Goal: Task Accomplishment & Management: Complete application form

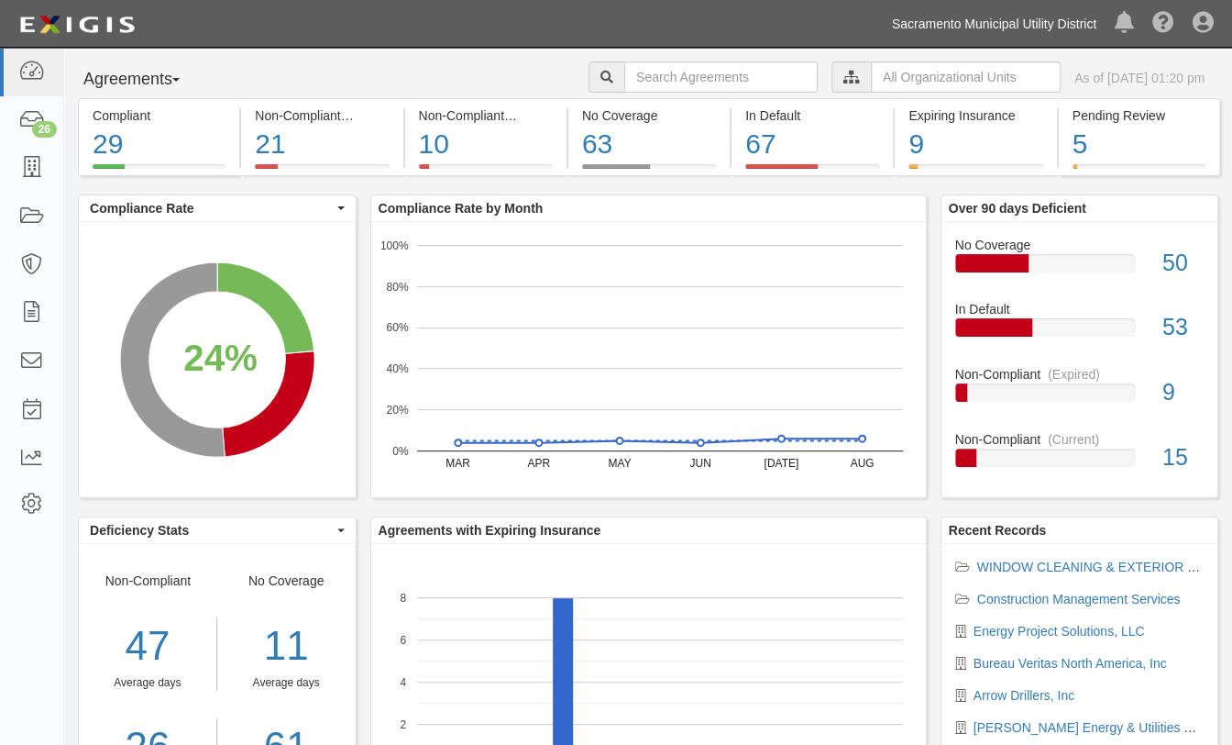
click at [984, 25] on link "Sacramento Municipal Utility District" at bounding box center [994, 24] width 223 height 37
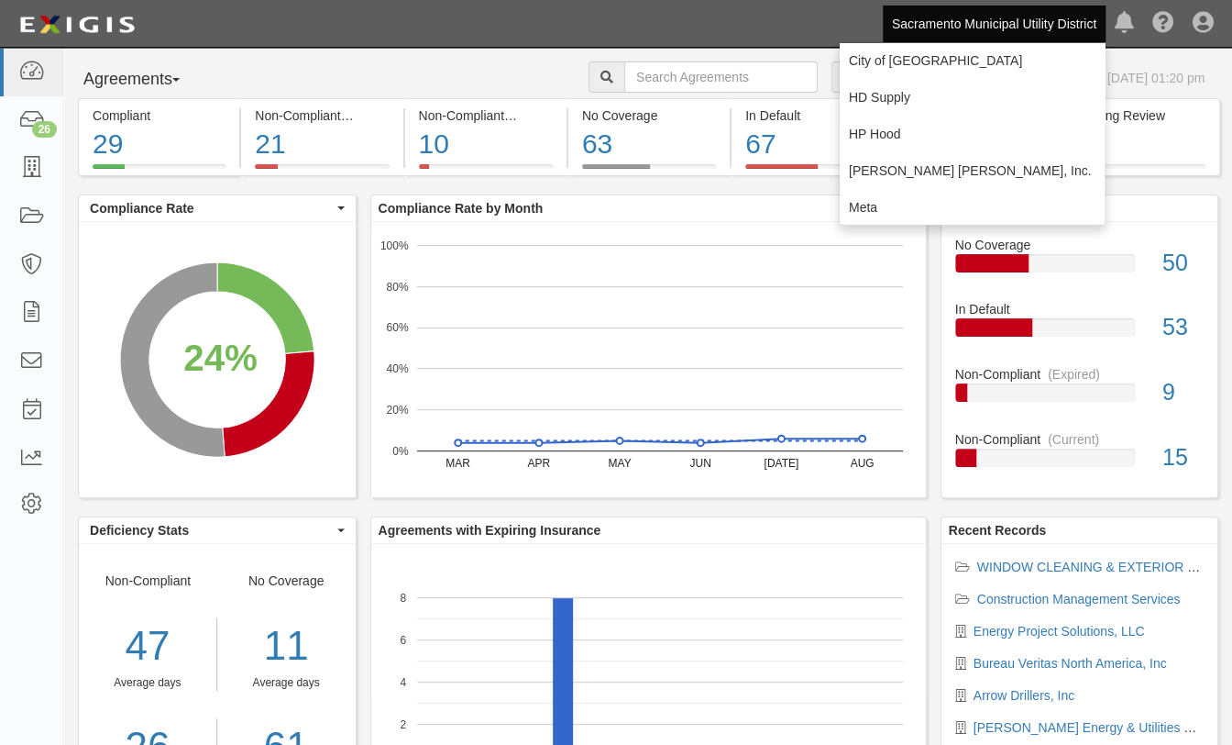
scroll to position [166, 0]
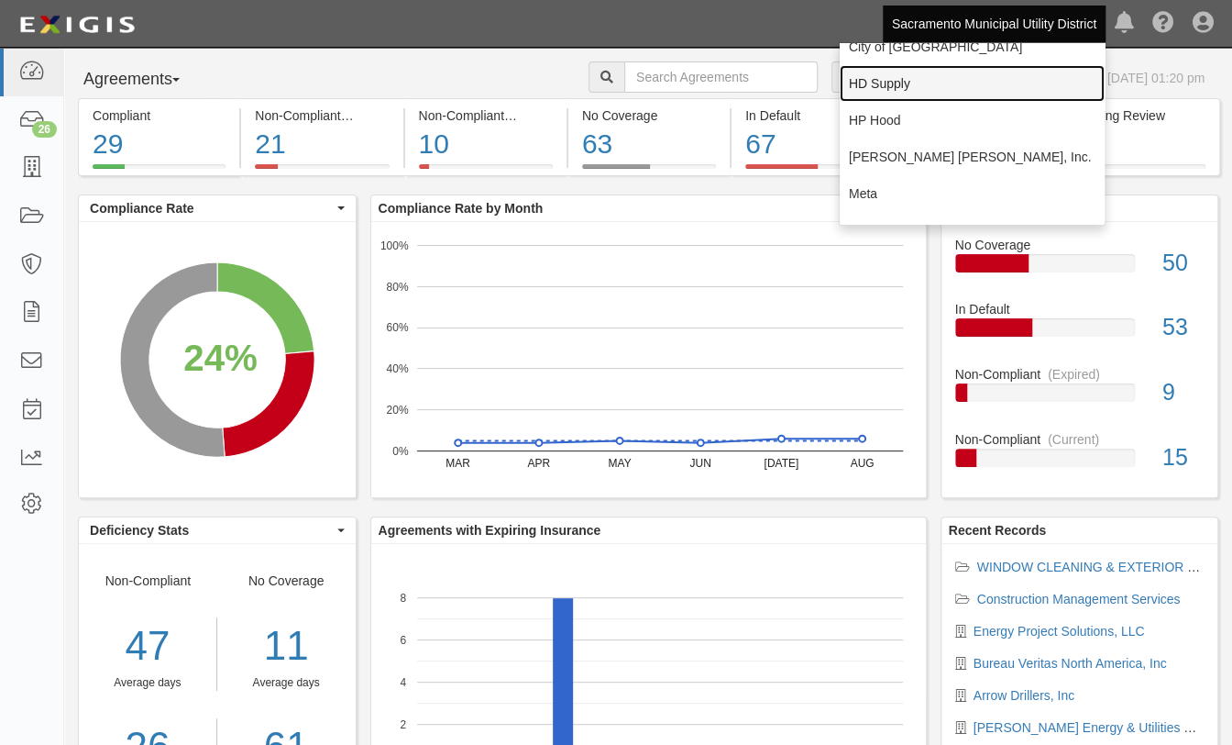
click at [905, 91] on link "HD Supply" at bounding box center [972, 83] width 265 height 37
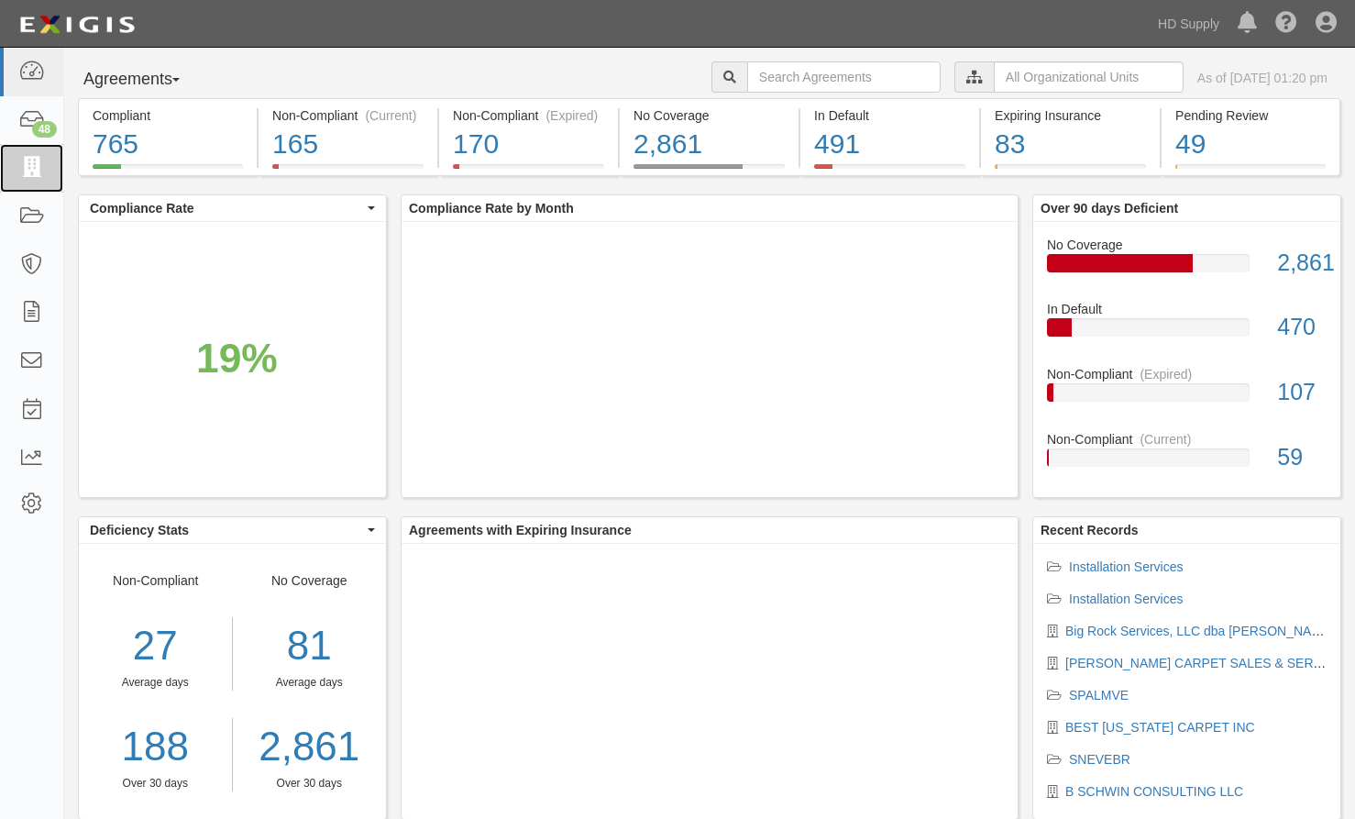
click at [22, 168] on icon at bounding box center [31, 168] width 26 height 21
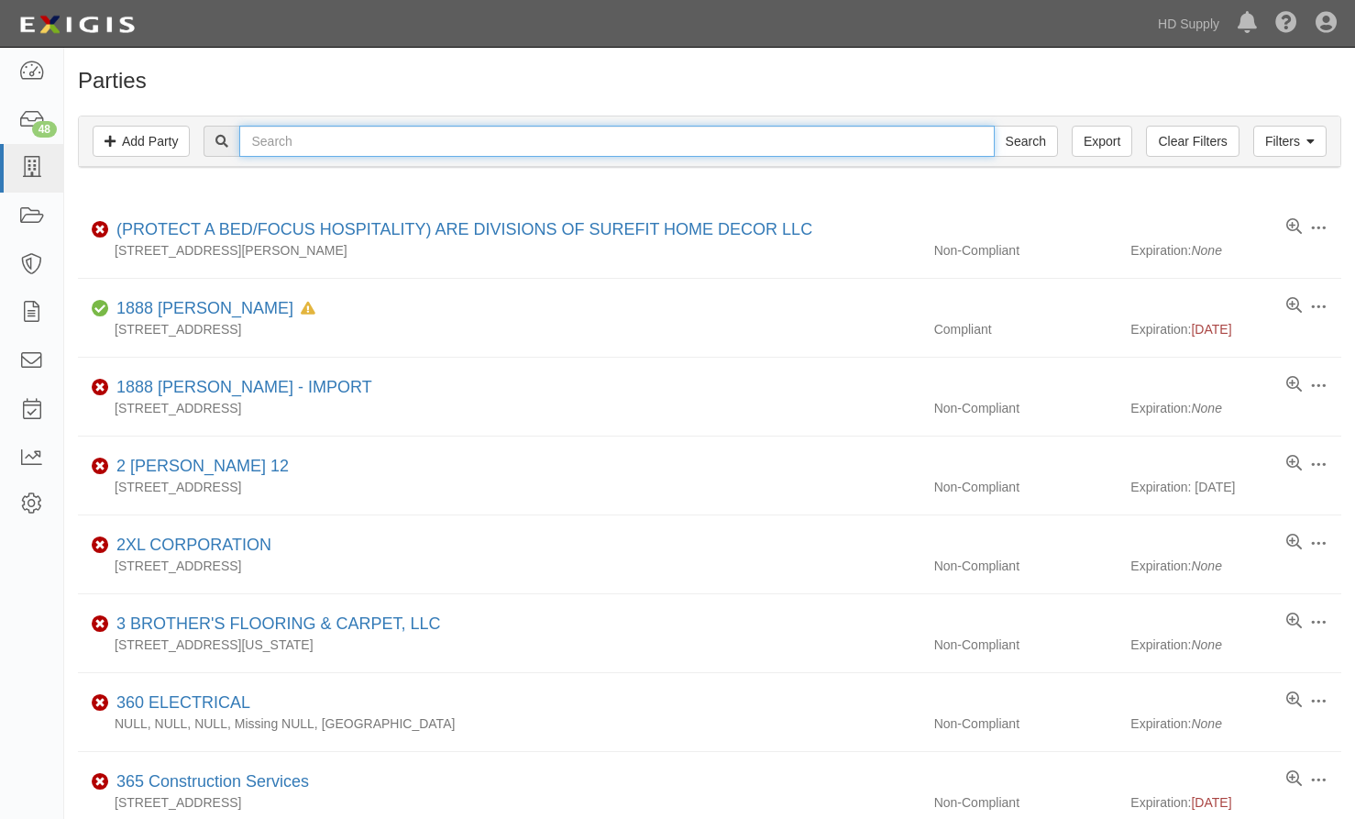
click at [304, 141] on input "text" at bounding box center [616, 141] width 755 height 31
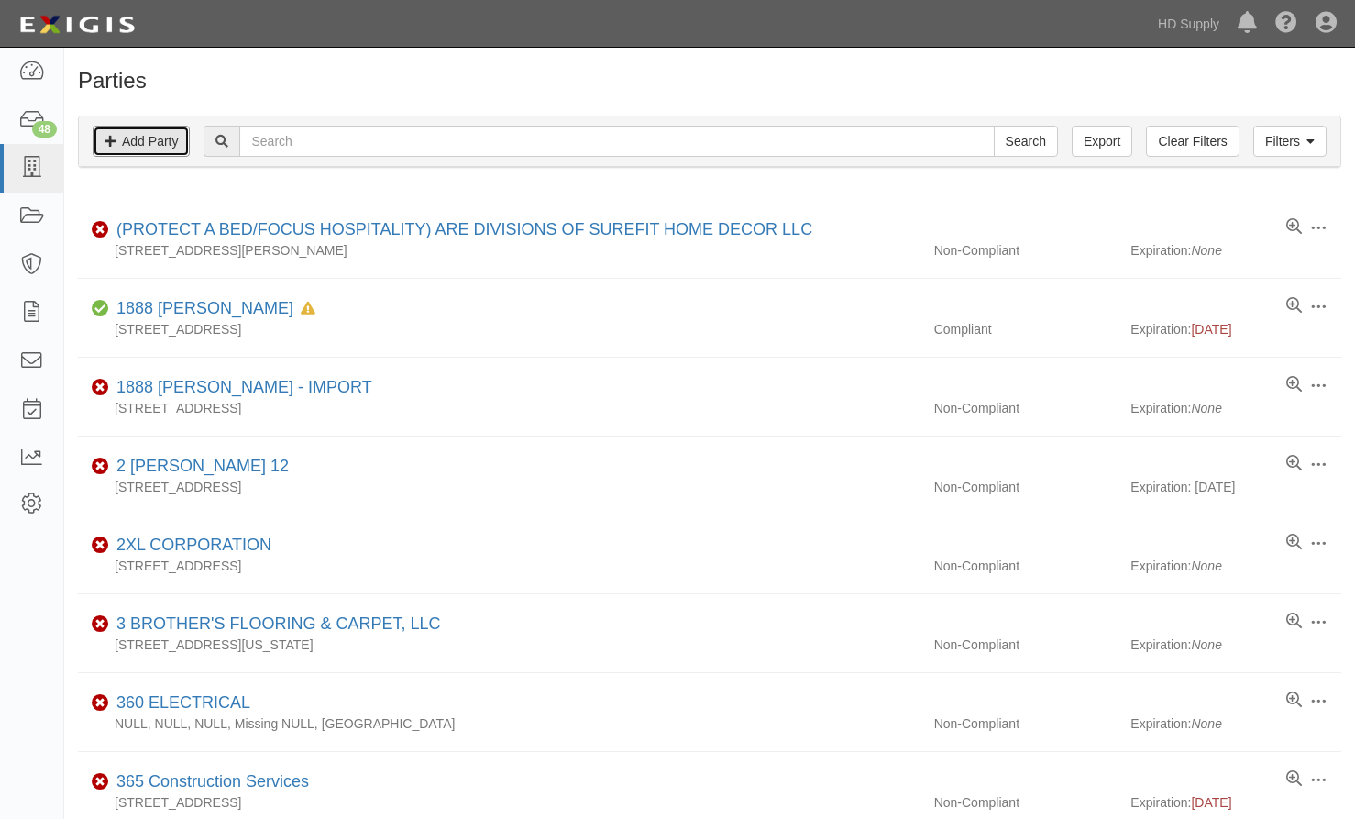
click at [127, 149] on link "Add Party" at bounding box center [141, 141] width 97 height 31
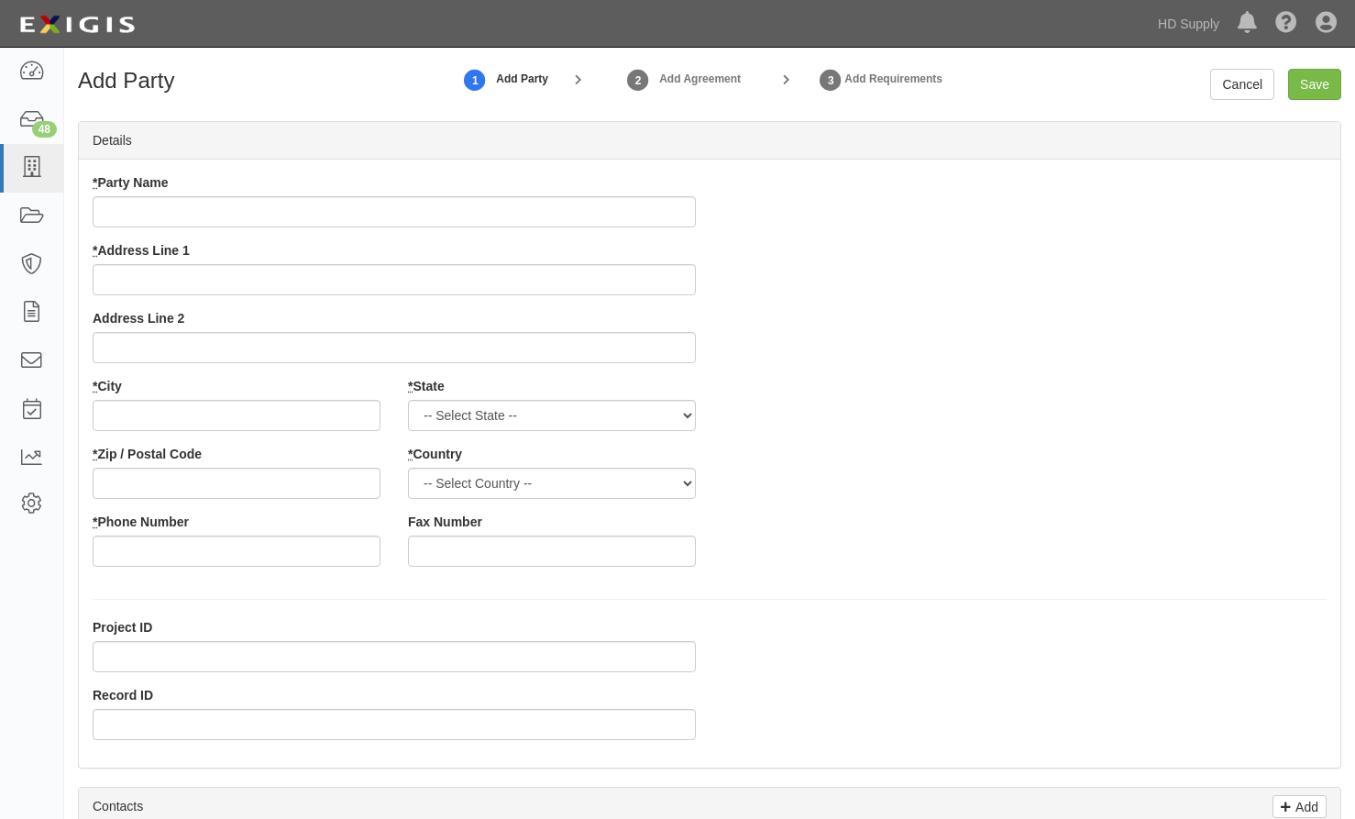
click at [200, 211] on input "* Party Name" at bounding box center [394, 211] width 603 height 31
type input "Stone Systems of Raleigh, LLC"
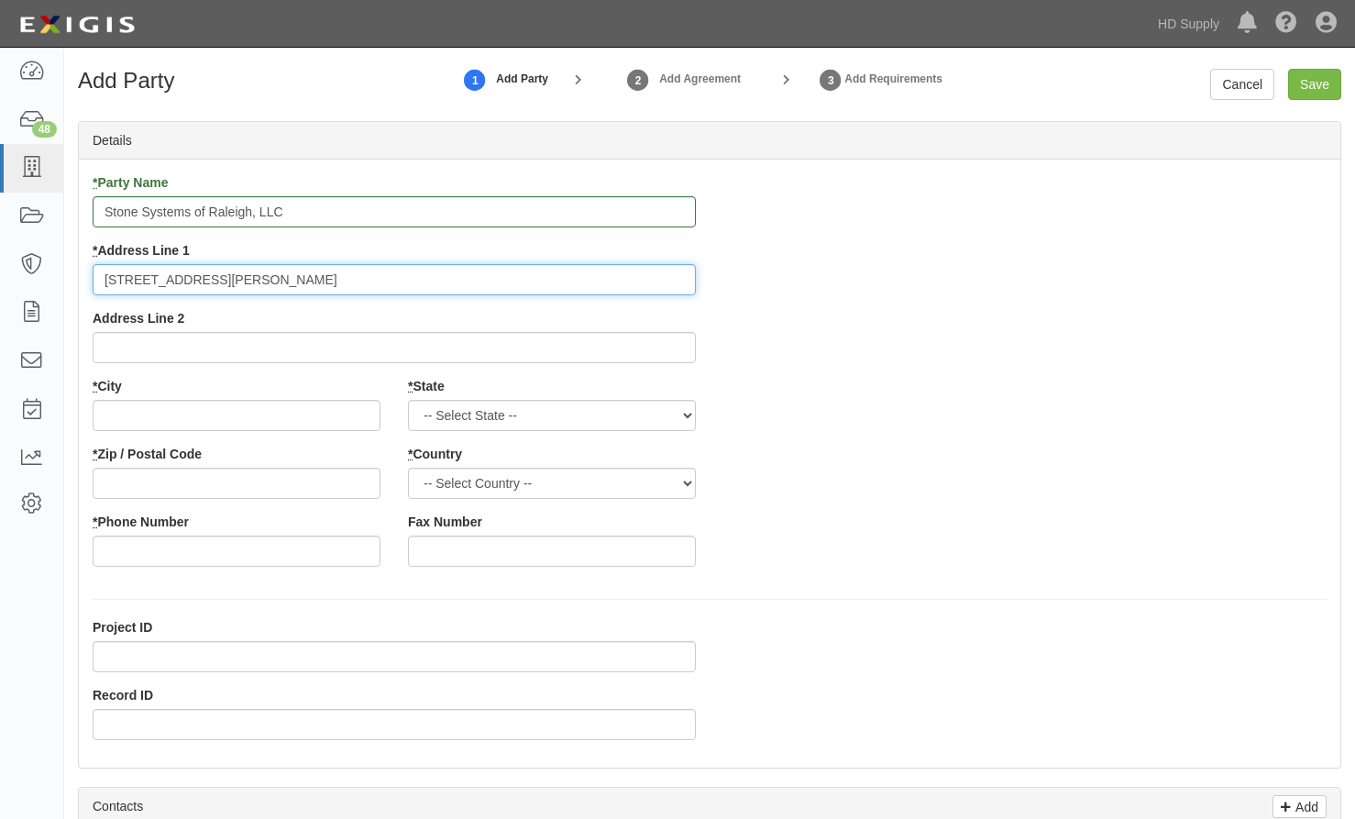
type input "3600 Lake Woodard Drive"
type input "Raleigh"
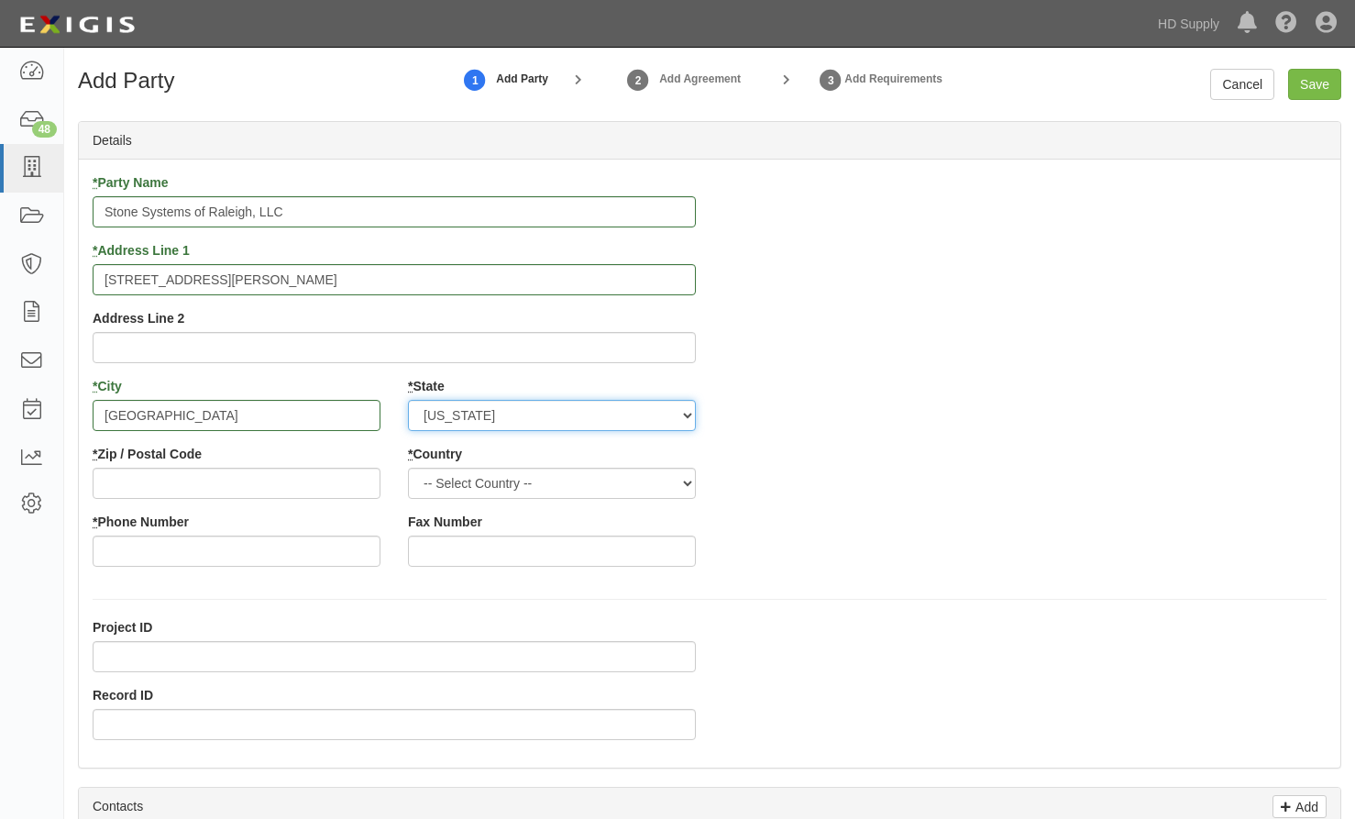
select select "NC"
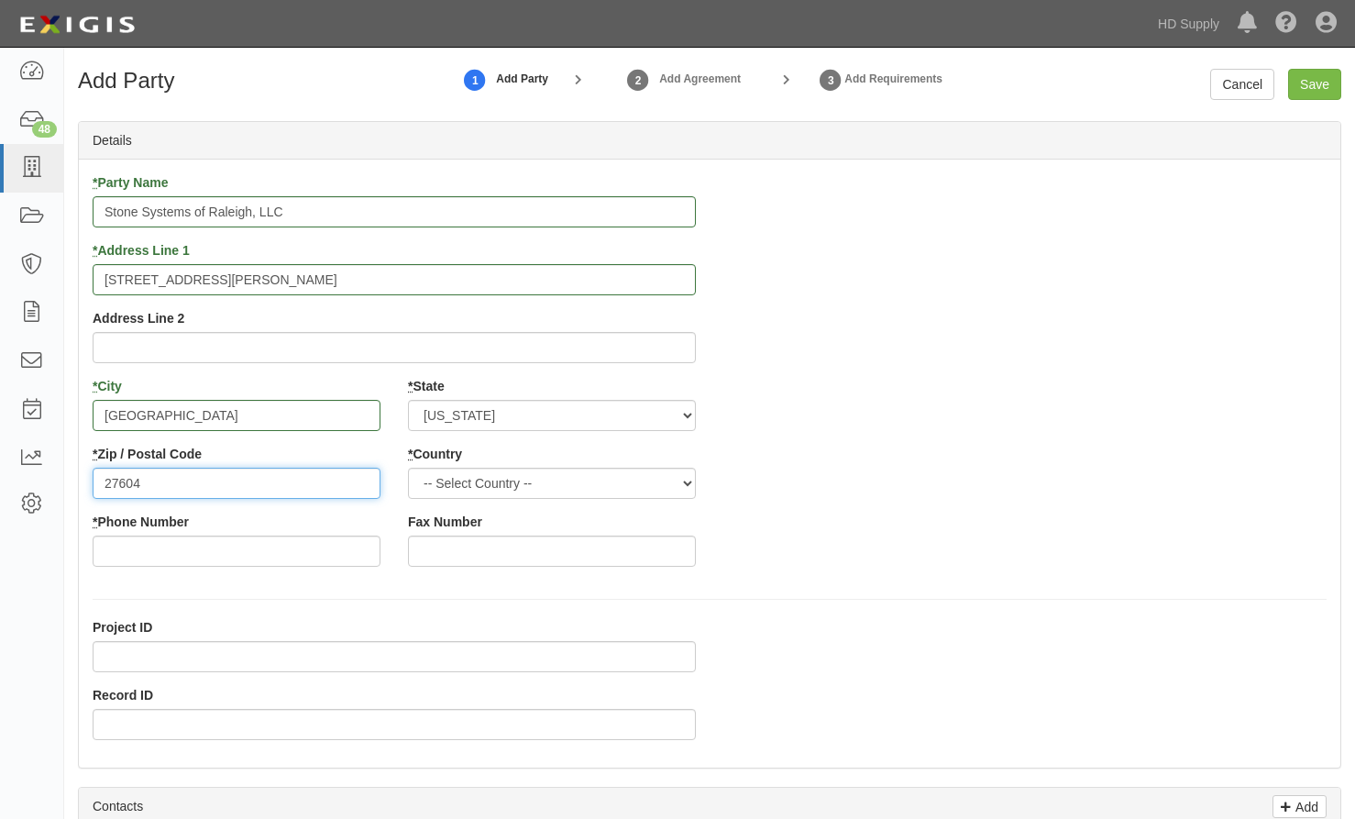
type input "27604"
select select "US"
type input "919-872-2900"
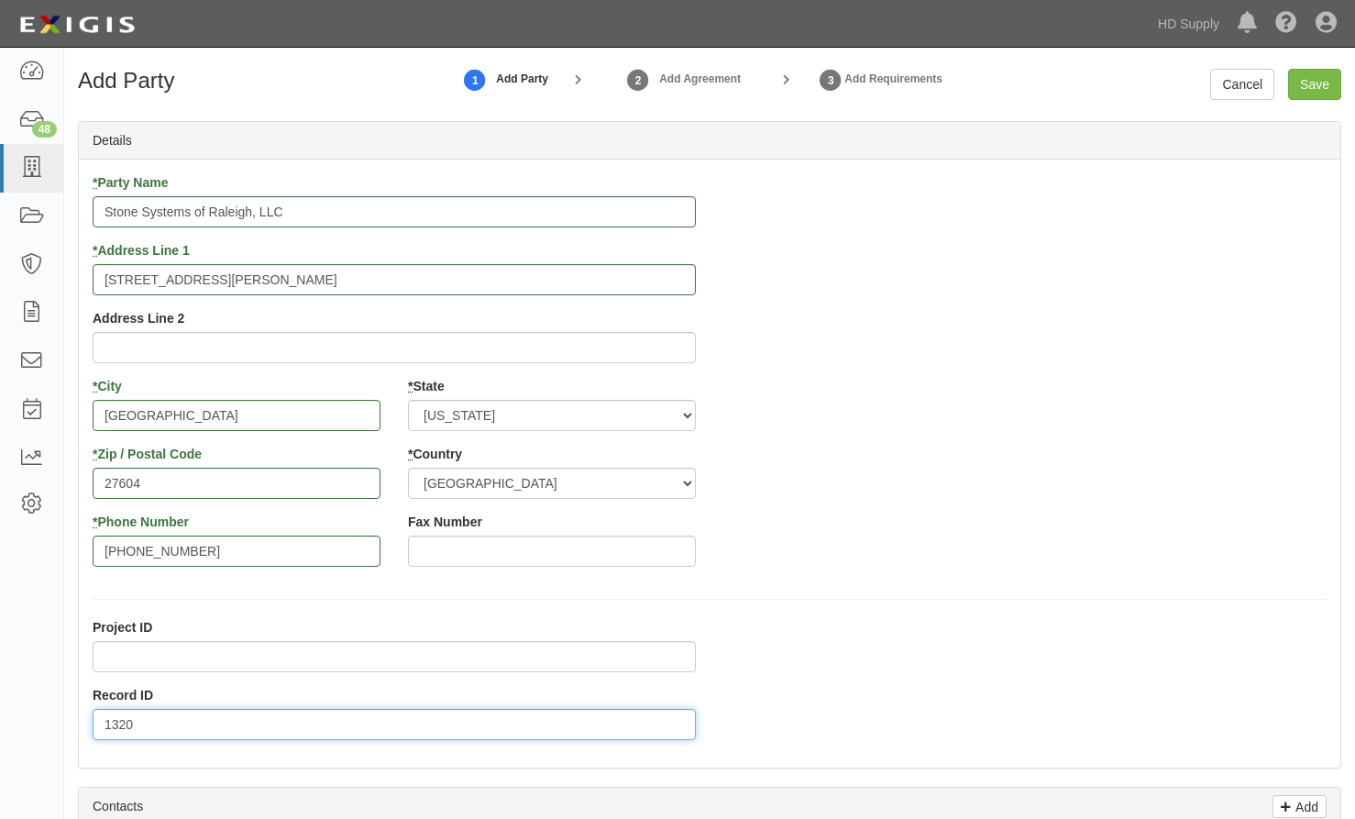
type input "1320"
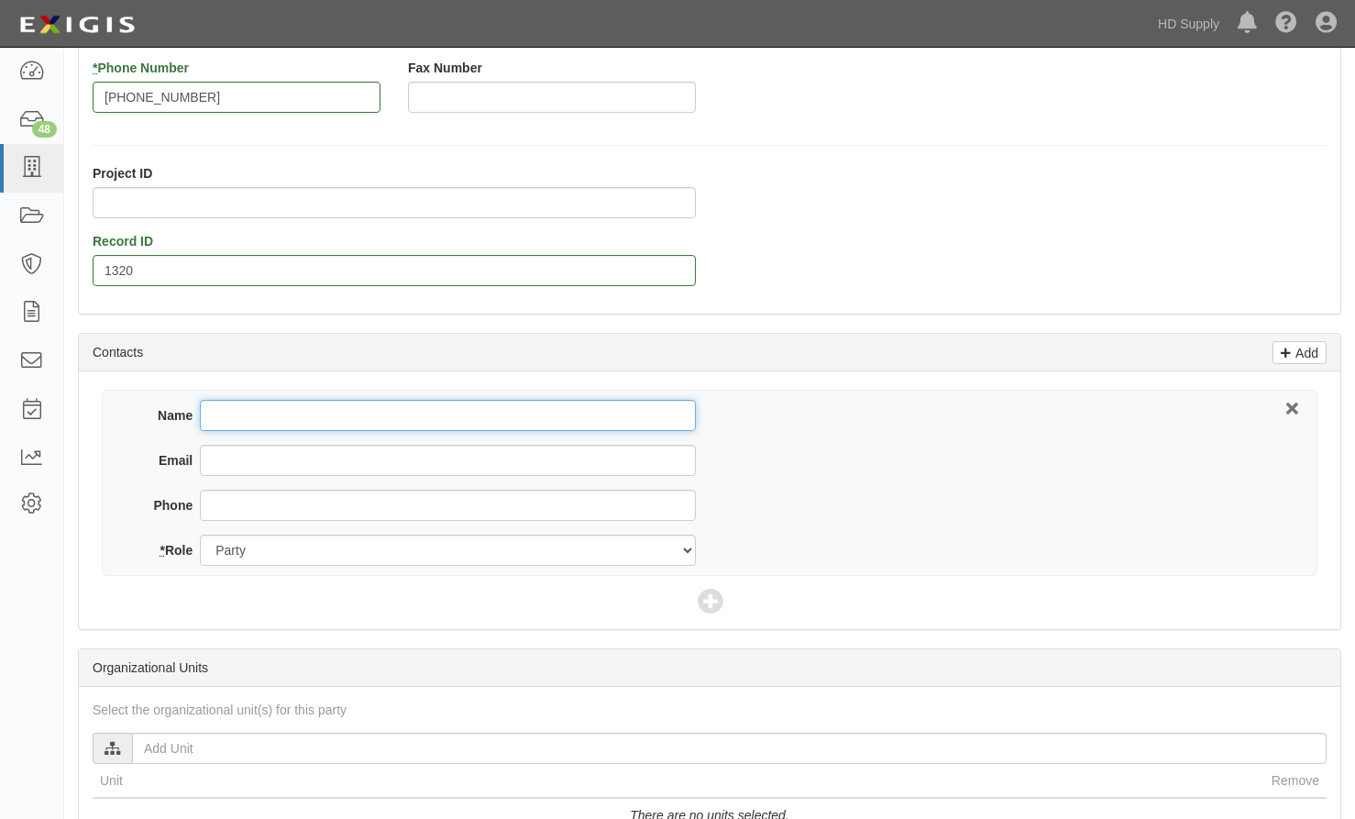
click at [244, 421] on input "Name" at bounding box center [448, 415] width 496 height 31
type input "Gustabo Olayo"
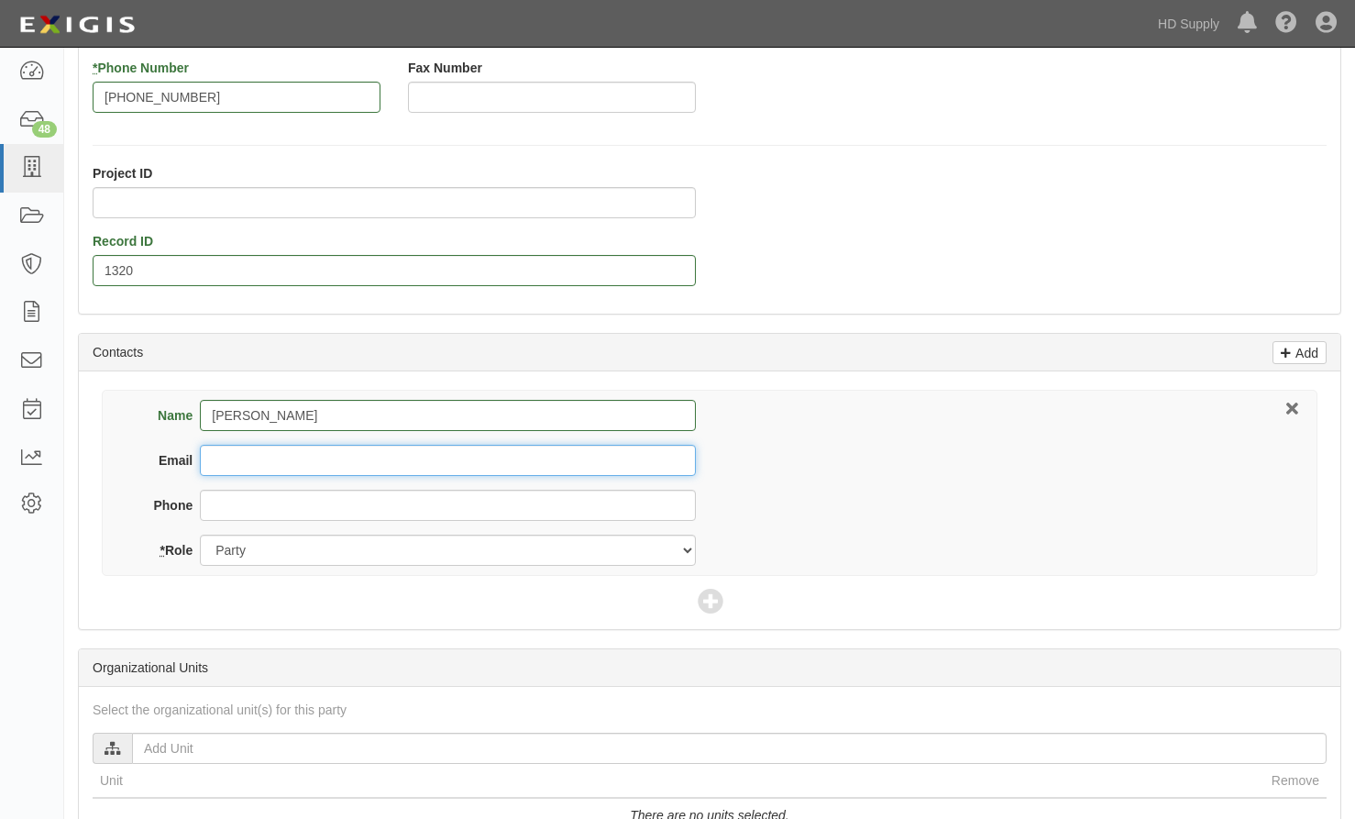
click at [233, 474] on input "Email" at bounding box center [448, 460] width 496 height 31
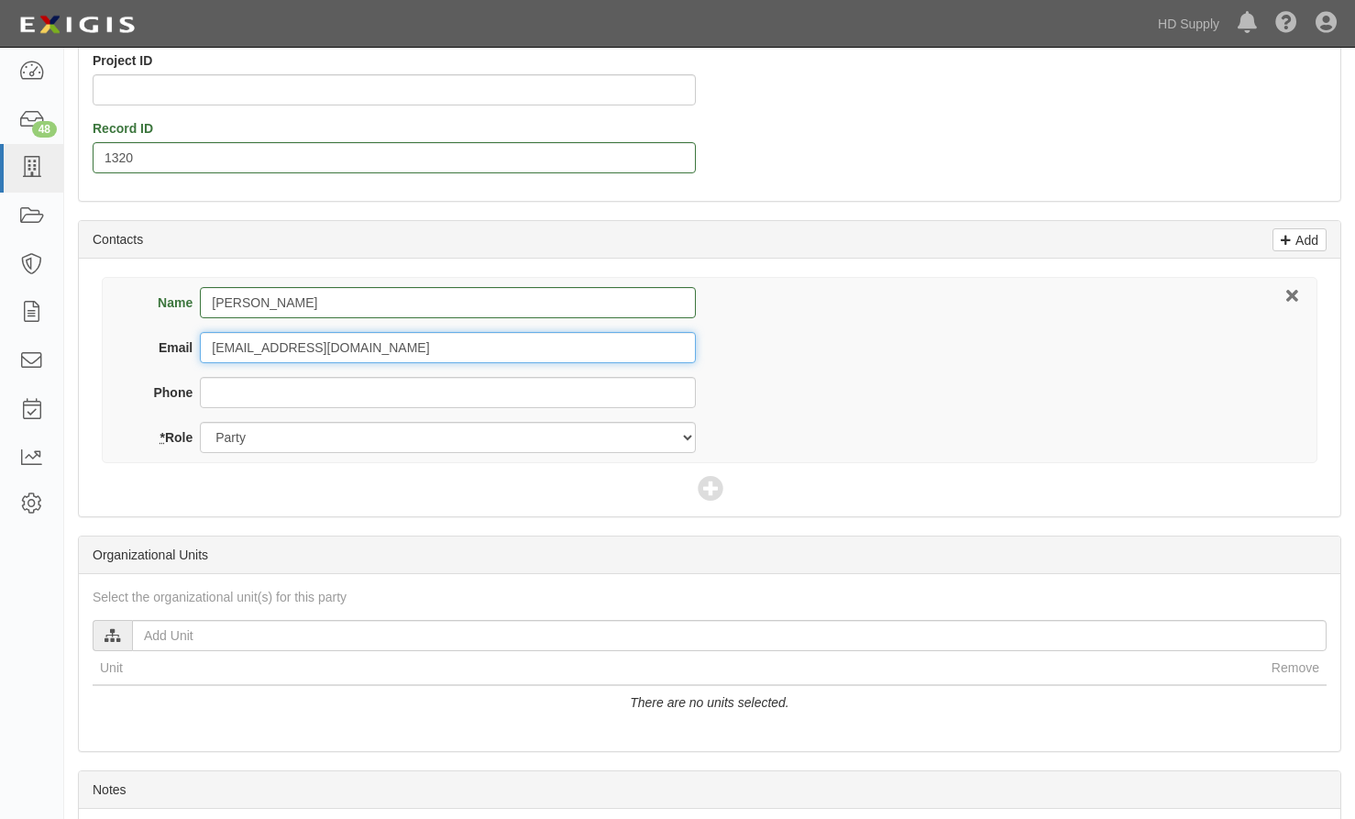
scroll to position [724, 0]
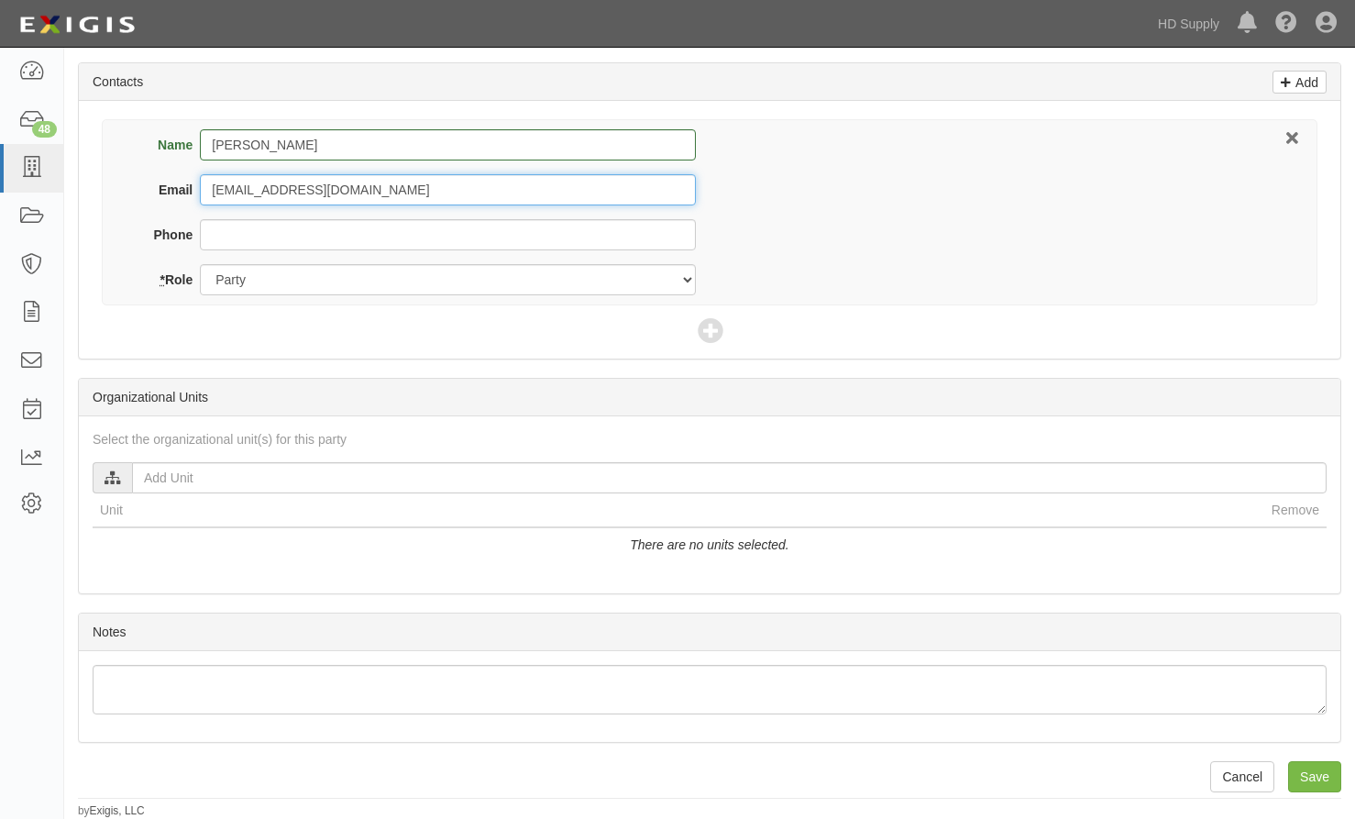
type input "gustaboa@stone-systems.com"
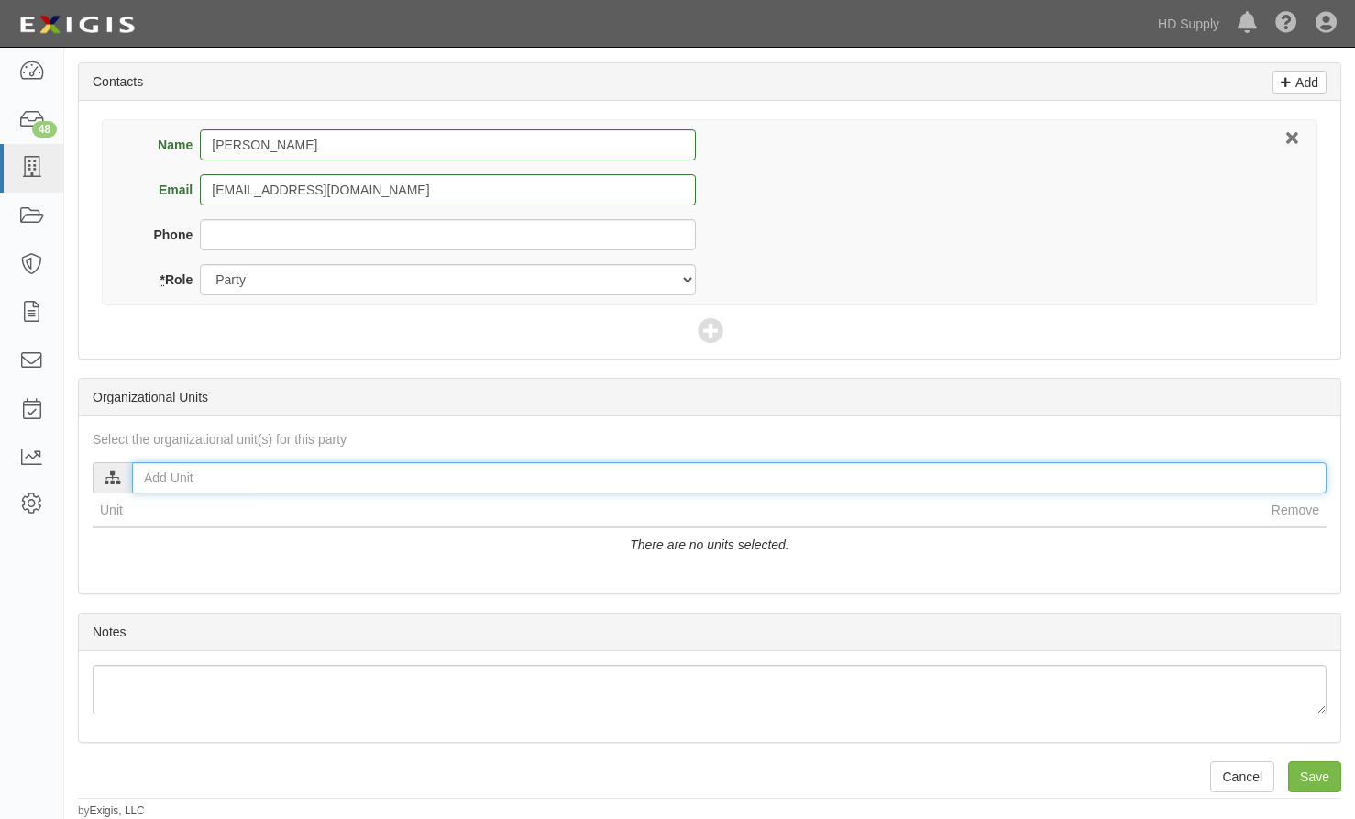
click at [160, 473] on input "text" at bounding box center [729, 477] width 1195 height 31
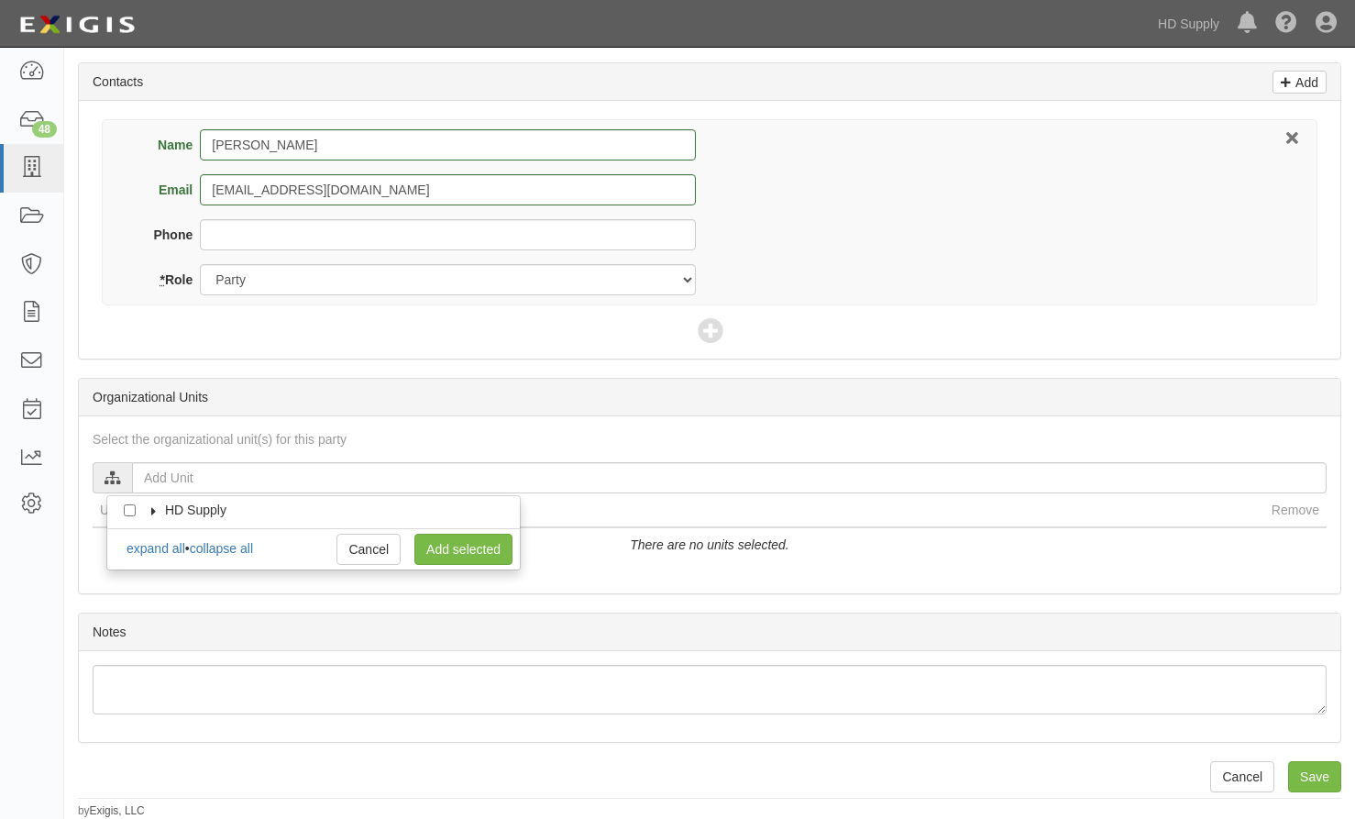
click at [148, 513] on icon at bounding box center [154, 511] width 13 height 8
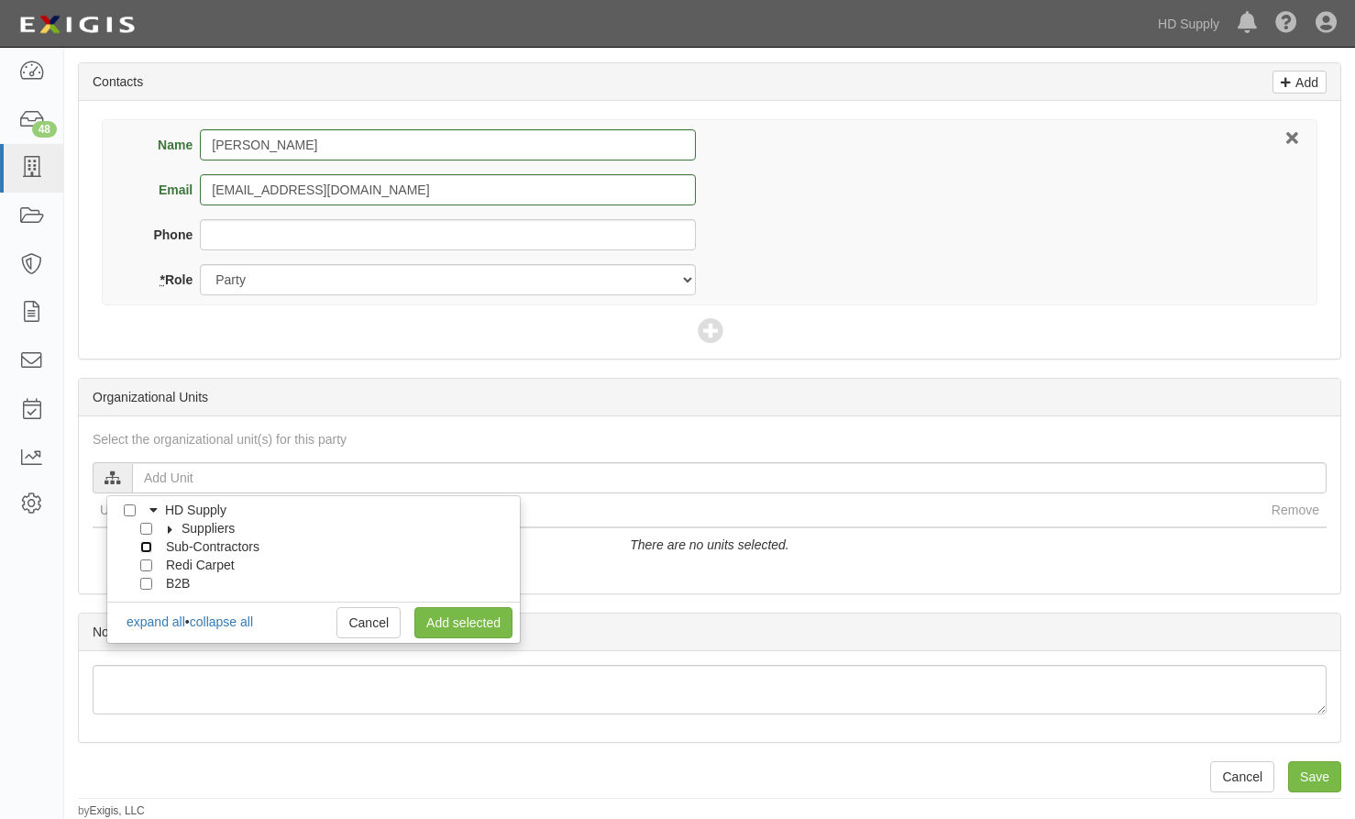
click at [145, 546] on input "Sub-Contractors" at bounding box center [146, 547] width 12 height 12
checkbox input "true"
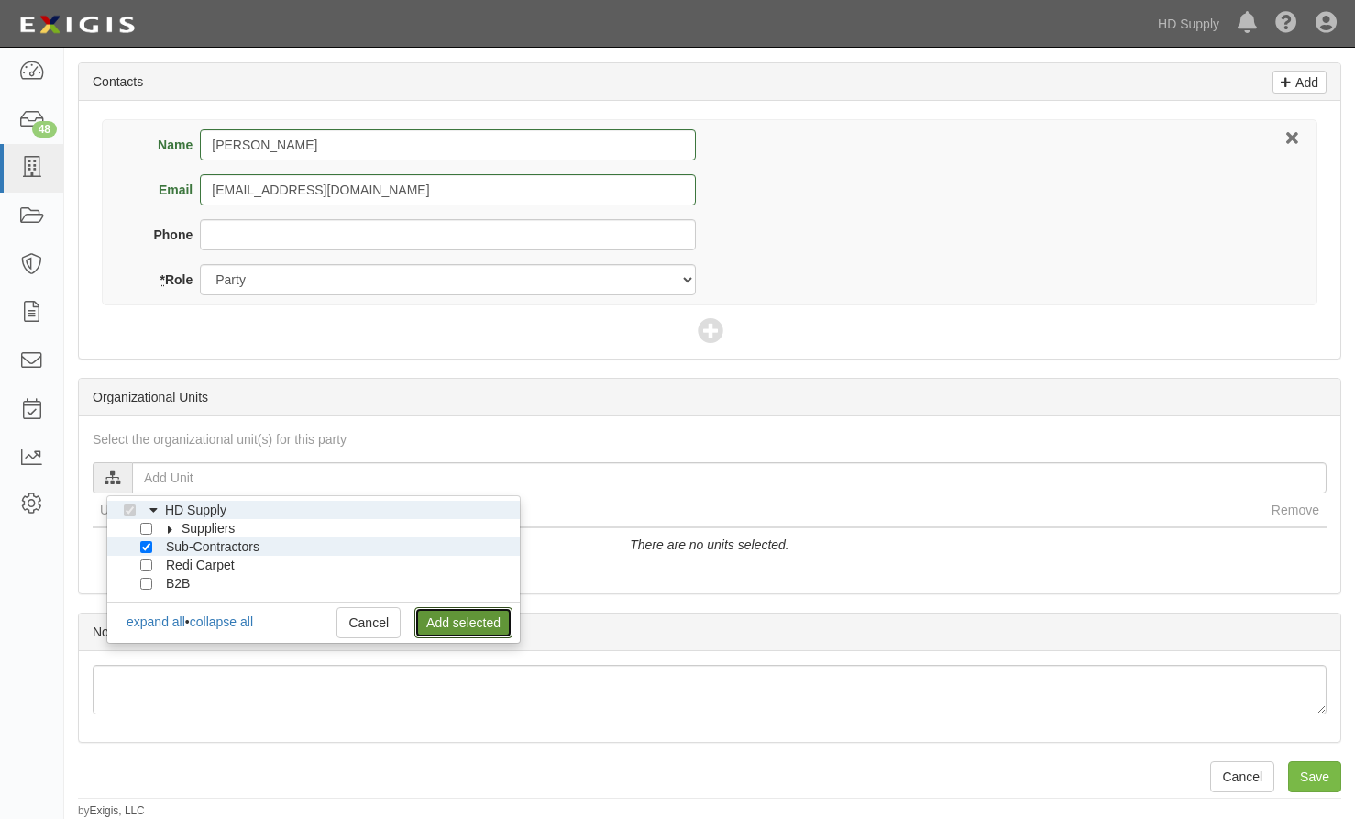
click at [458, 625] on link "Add selected" at bounding box center [463, 622] width 98 height 31
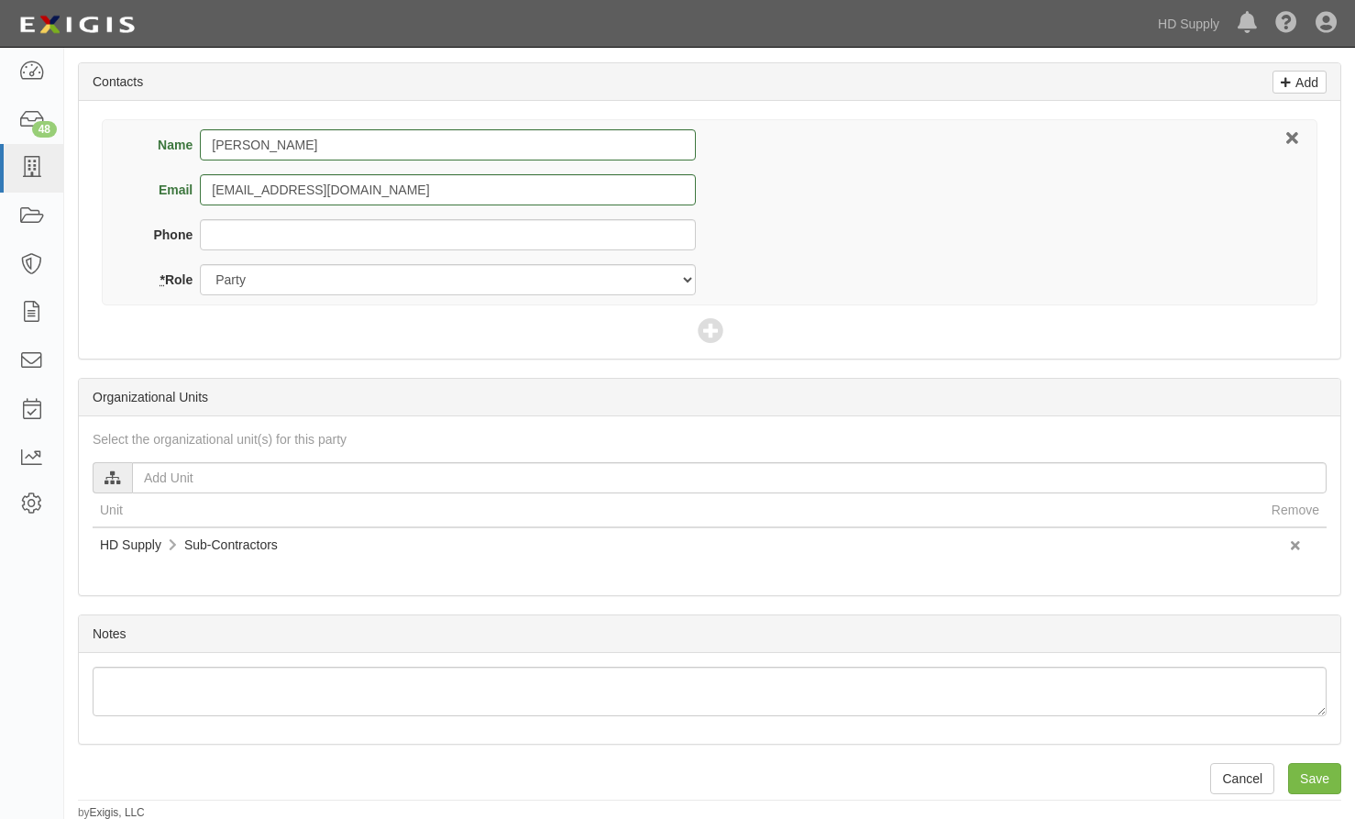
scroll to position [726, 0]
click at [1306, 783] on input "Save" at bounding box center [1314, 776] width 53 height 31
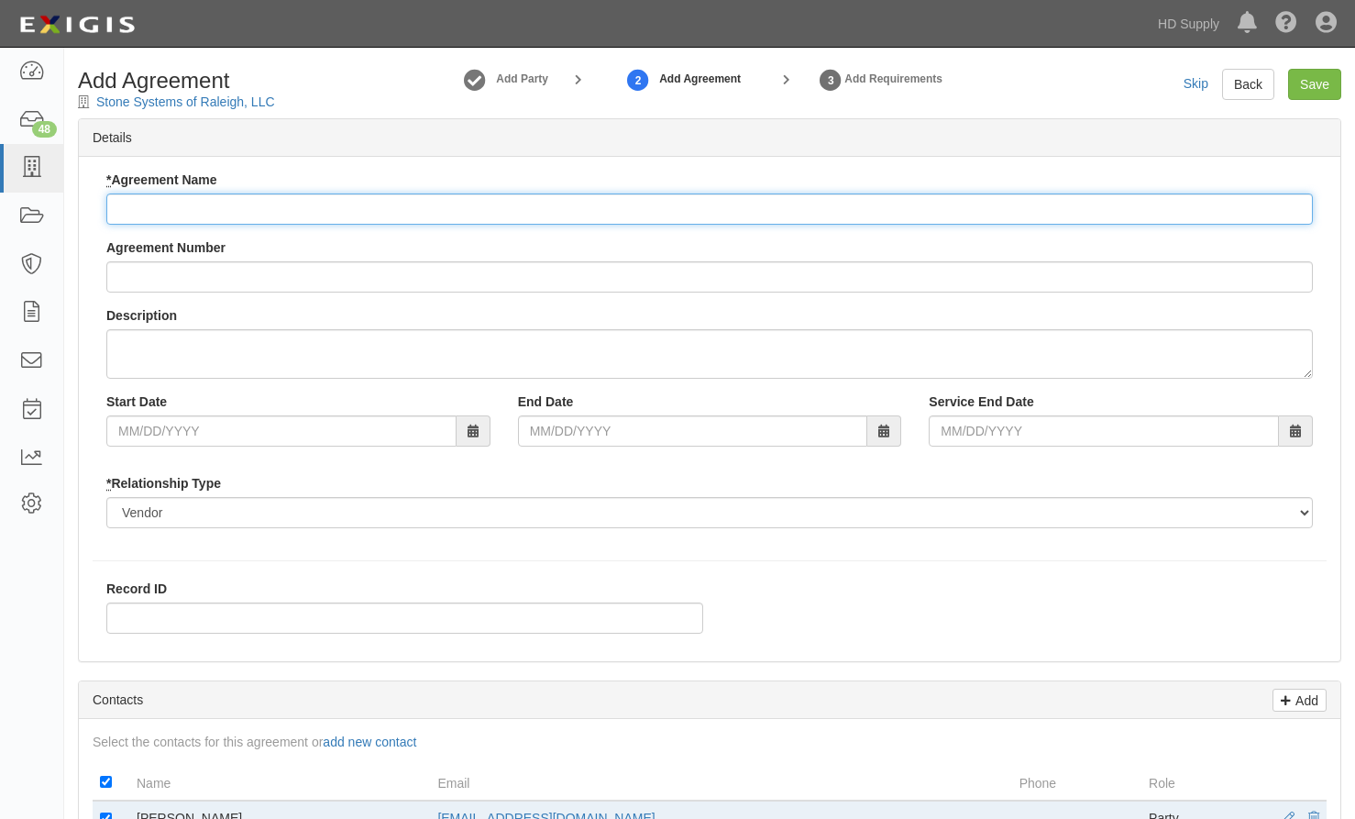
click at [158, 207] on input "* Agreement Name" at bounding box center [709, 208] width 1207 height 31
type input "Installation Services"
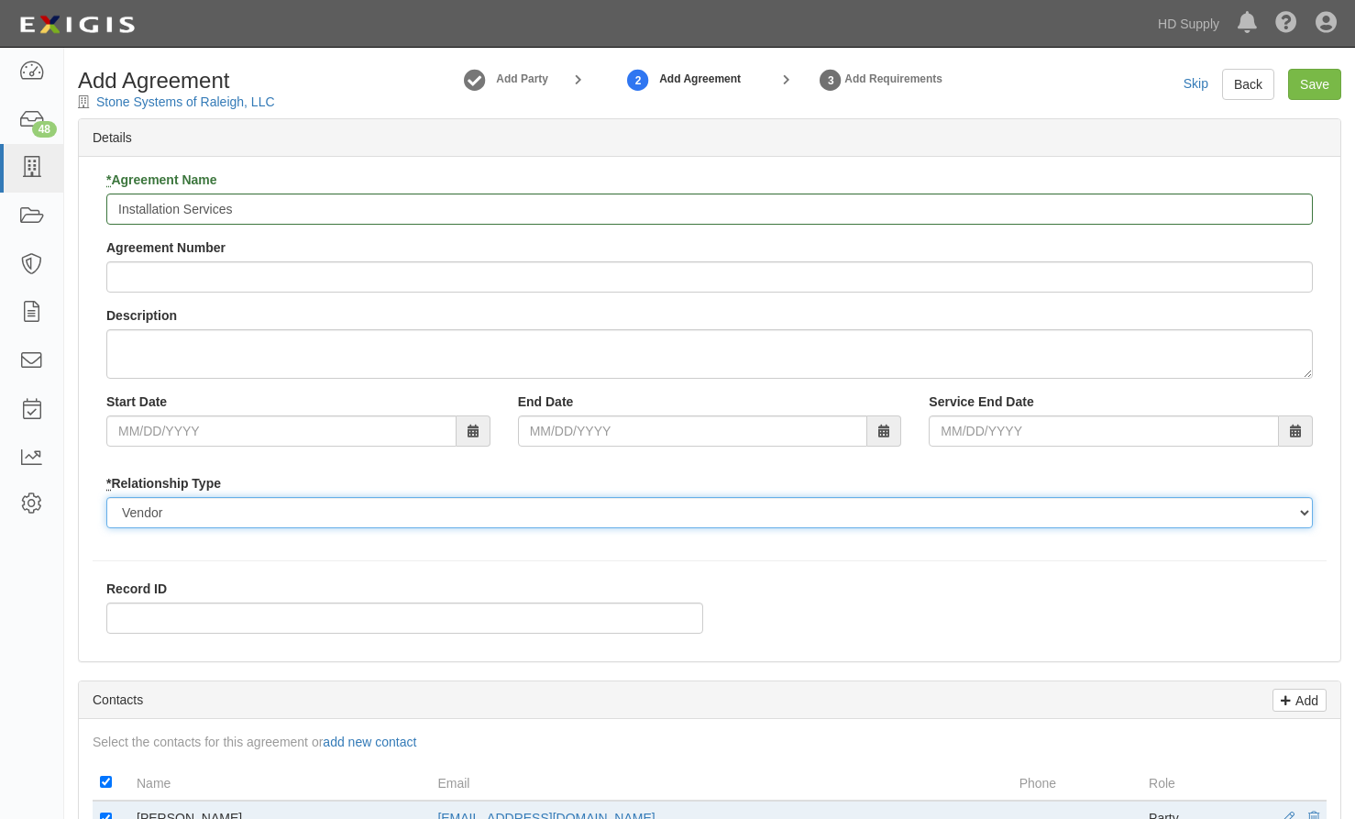
click at [127, 520] on select "Borrower Contractor Franchisee Other Subcontractor Supplier Tenant Vendor" at bounding box center [709, 512] width 1207 height 31
select select "subcontractor"
click at [106, 497] on select "Borrower Contractor Franchisee Other Subcontractor Supplier Tenant Vendor" at bounding box center [709, 512] width 1207 height 31
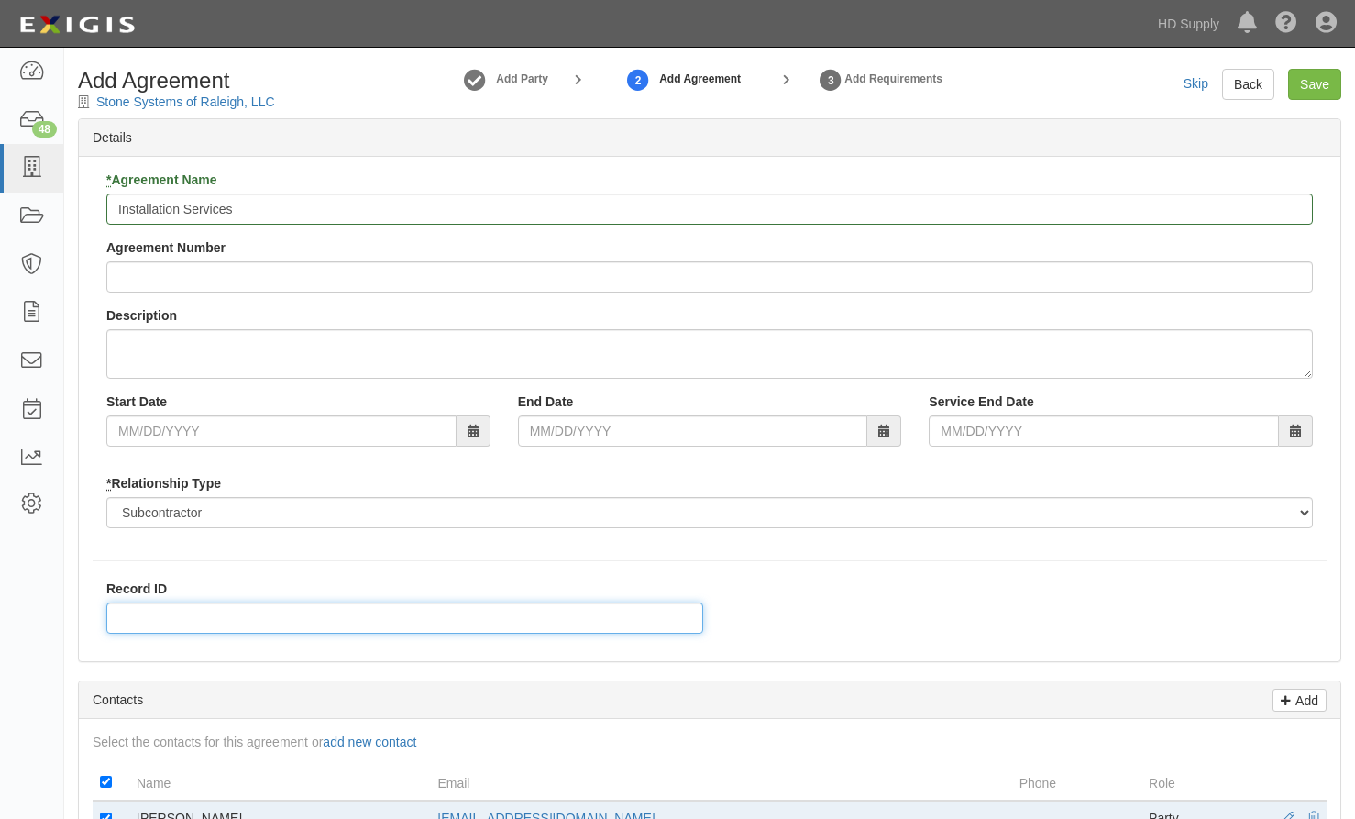
click at [143, 612] on input "Record ID" at bounding box center [404, 617] width 597 height 31
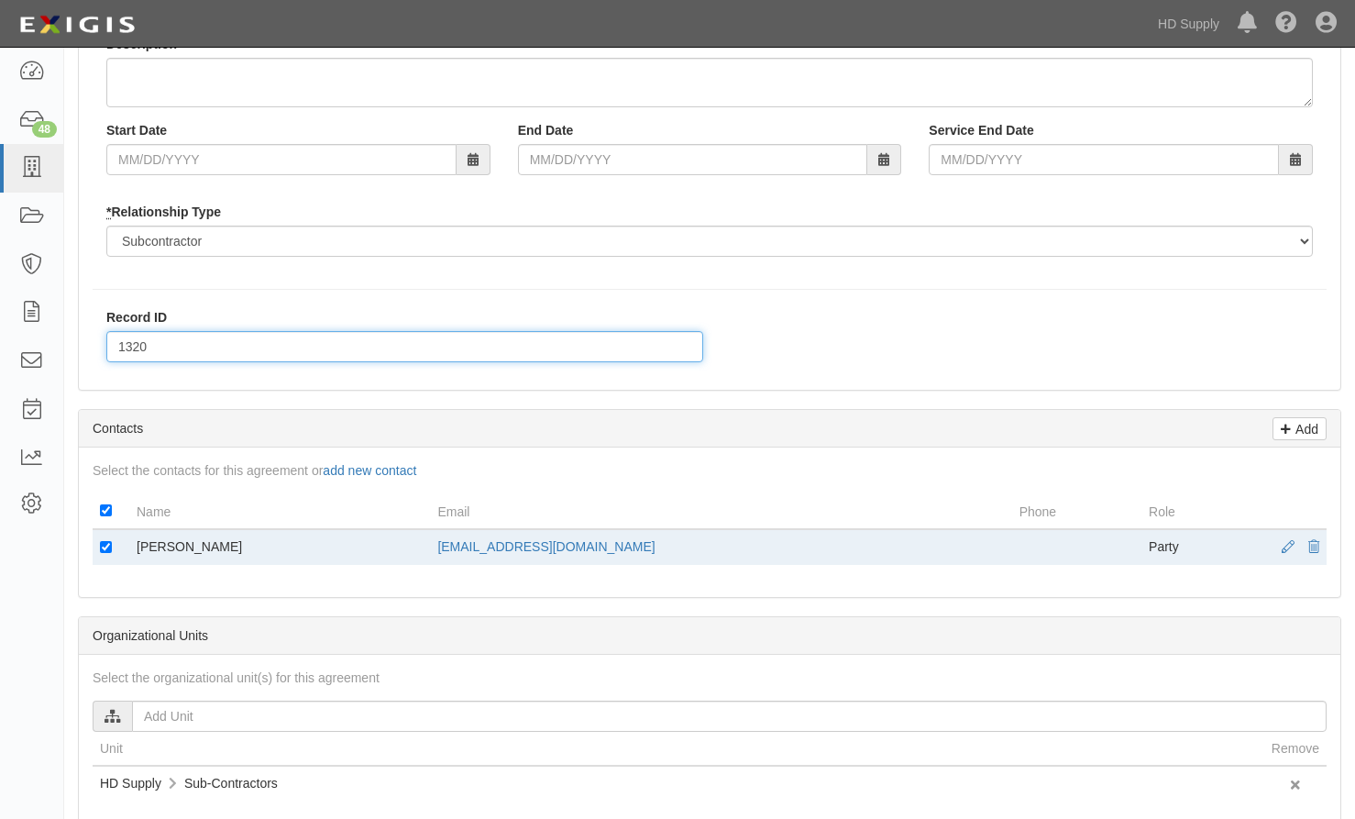
scroll to position [275, 0]
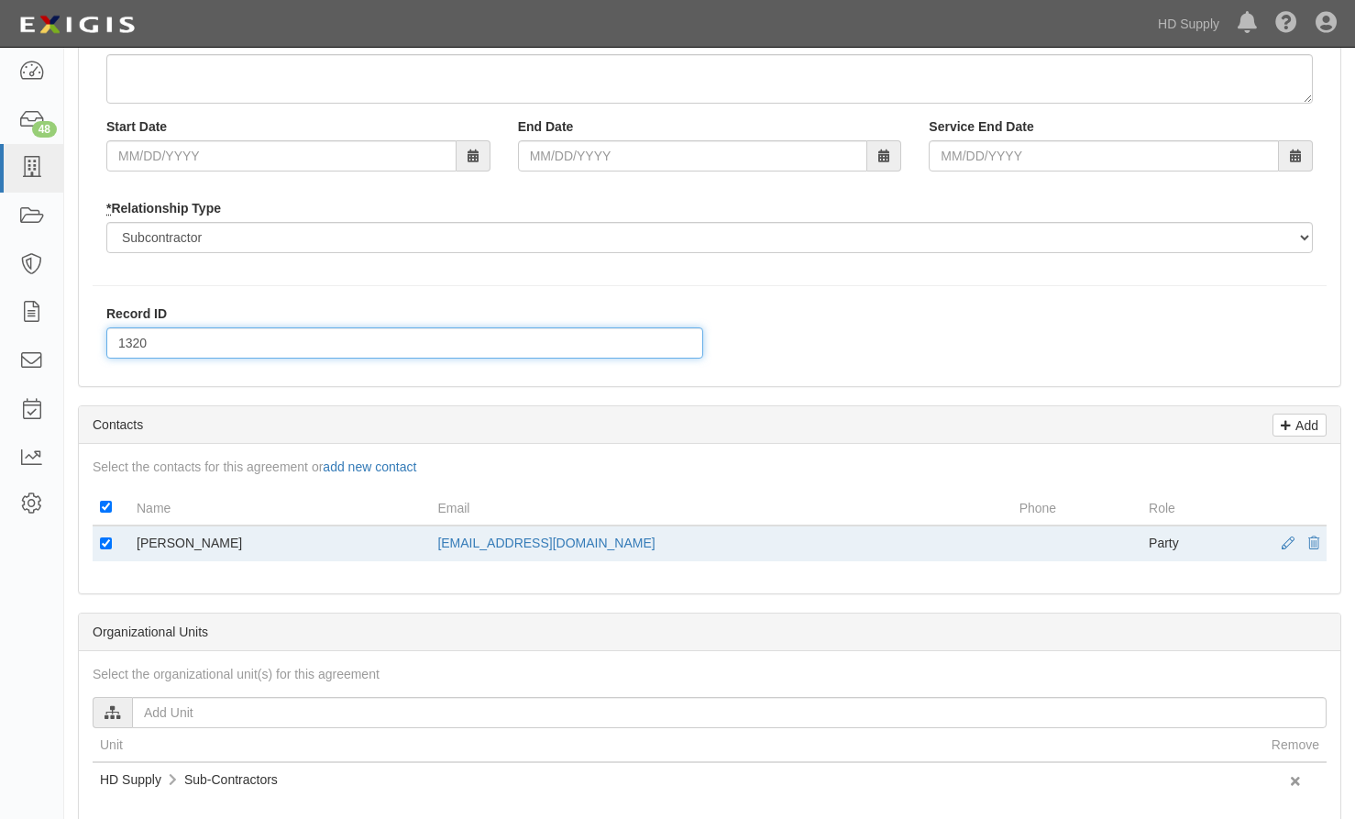
type input "1320"
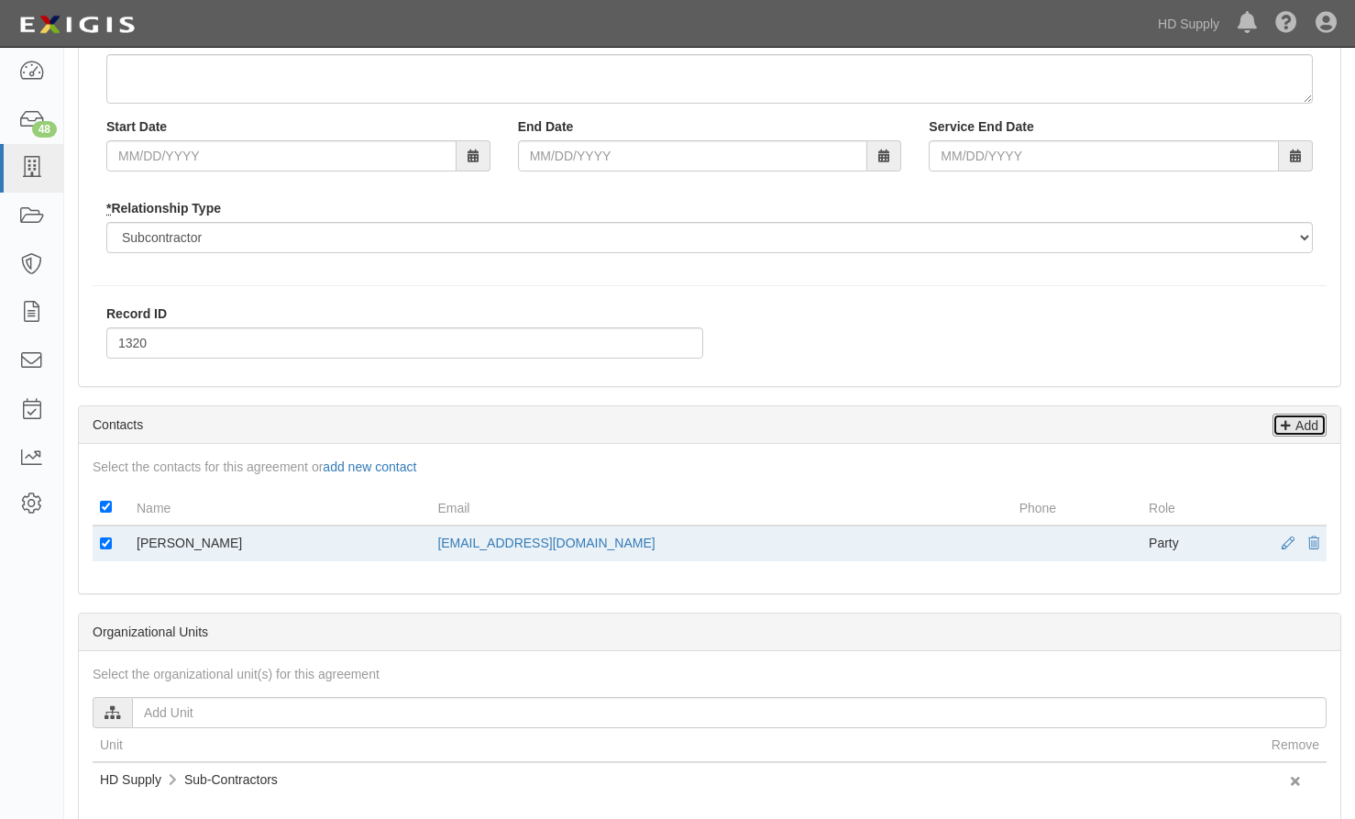
drag, startPoint x: 1308, startPoint y: 425, endPoint x: 1264, endPoint y: 420, distance: 44.4
click at [1308, 425] on p "Add" at bounding box center [1305, 424] width 28 height 21
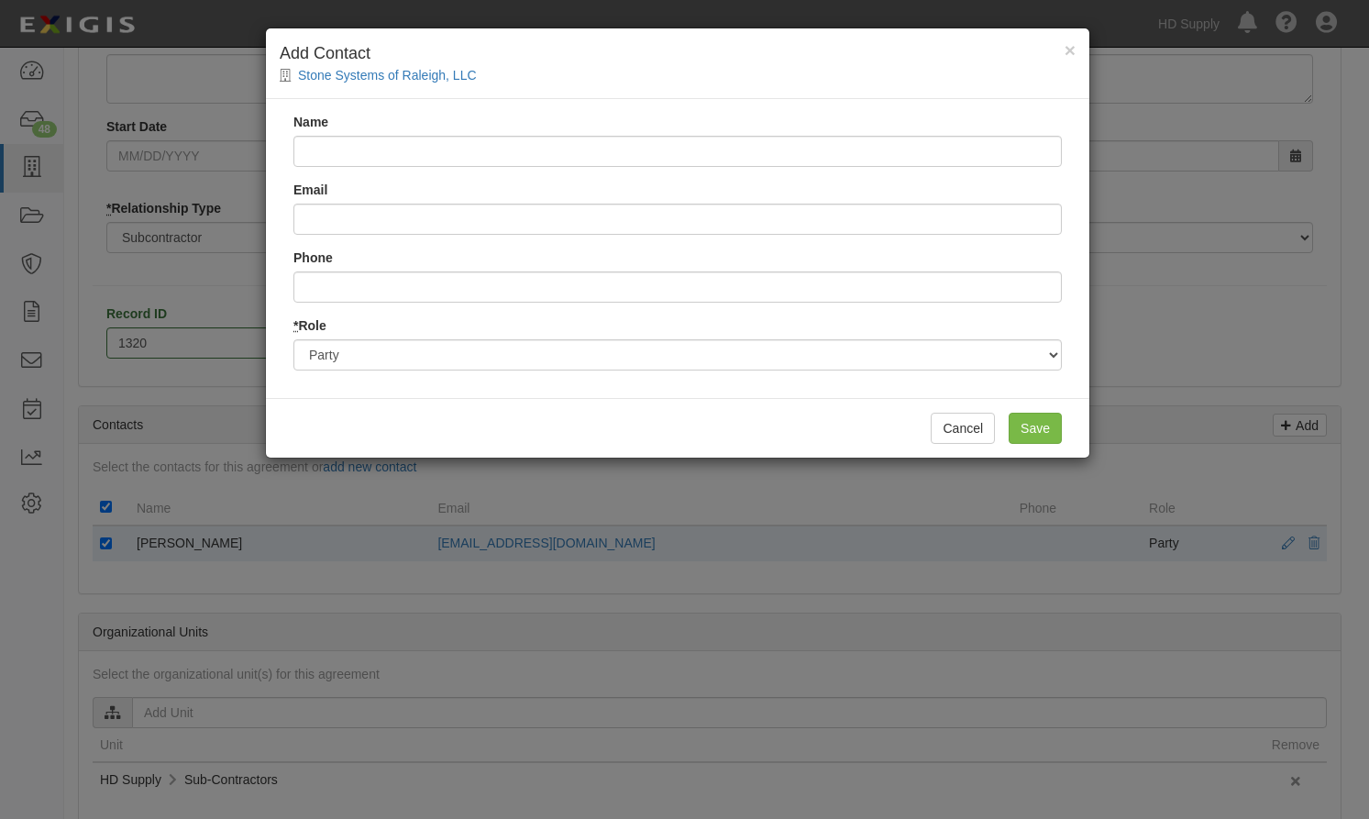
click at [328, 164] on input "Name" at bounding box center [677, 151] width 768 height 31
type input "Rich Phelan"
click at [408, 215] on input "Email" at bounding box center [677, 219] width 768 height 31
type input "rich.phelan@hdsupply.com"
click at [1033, 429] on input "Save" at bounding box center [1035, 428] width 53 height 31
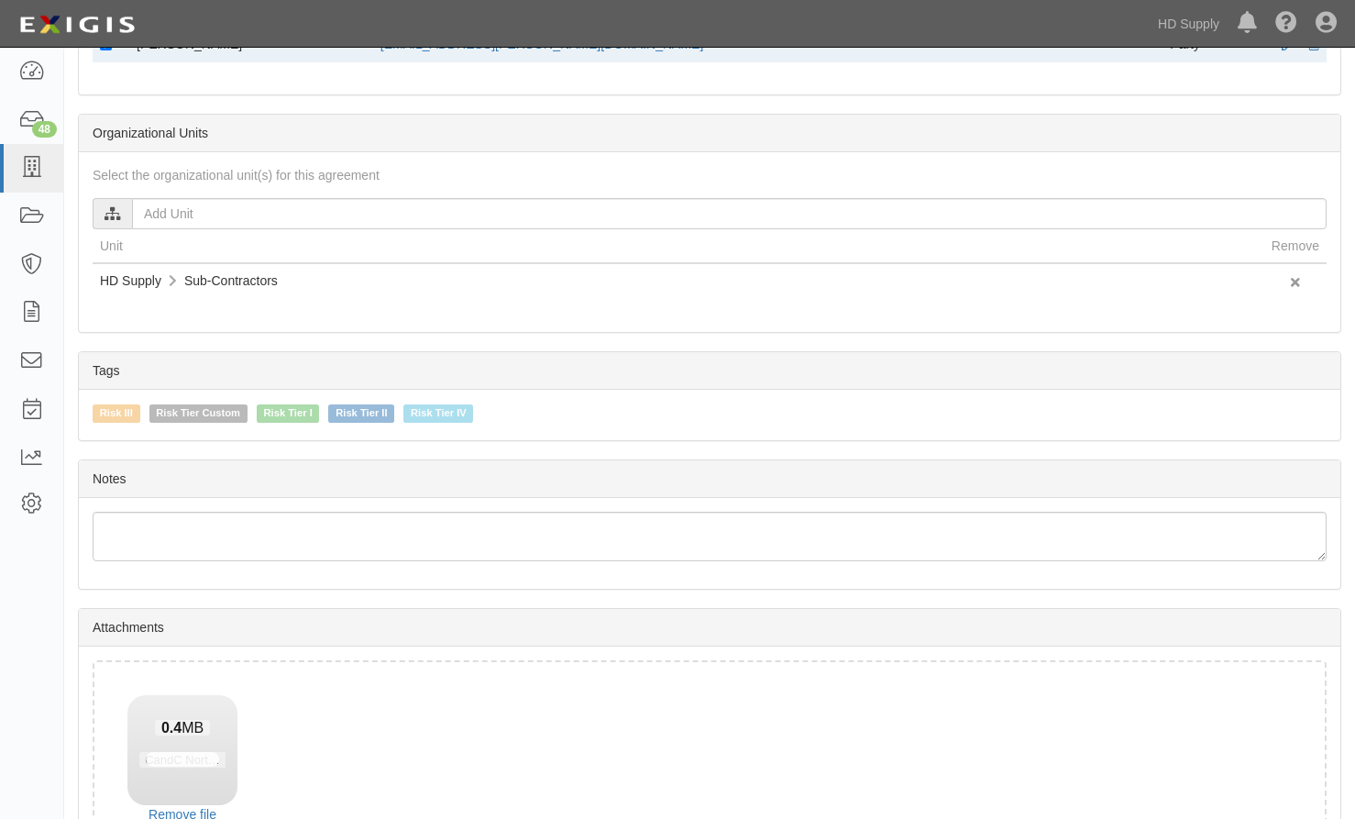
scroll to position [940, 0]
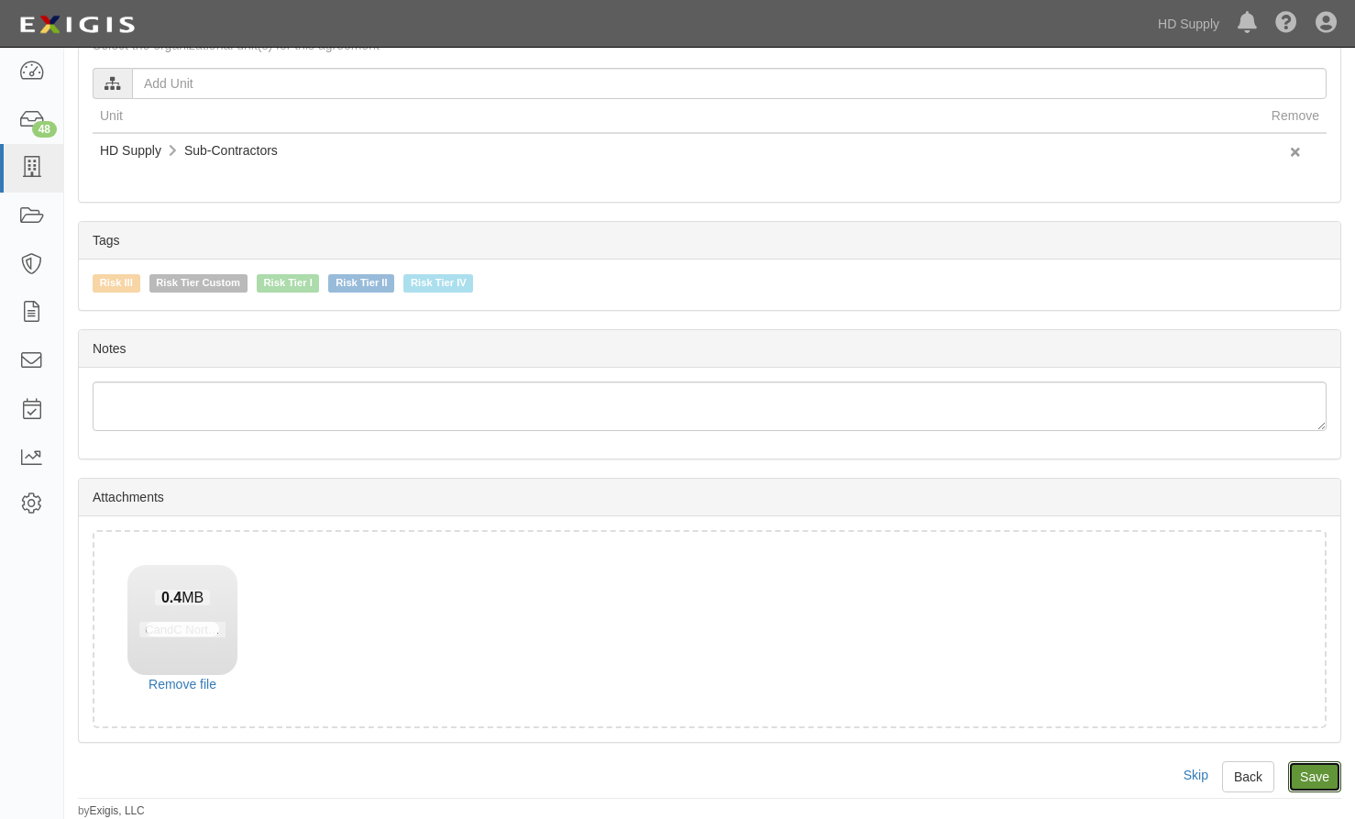
click at [1315, 775] on input "Save" at bounding box center [1314, 776] width 53 height 31
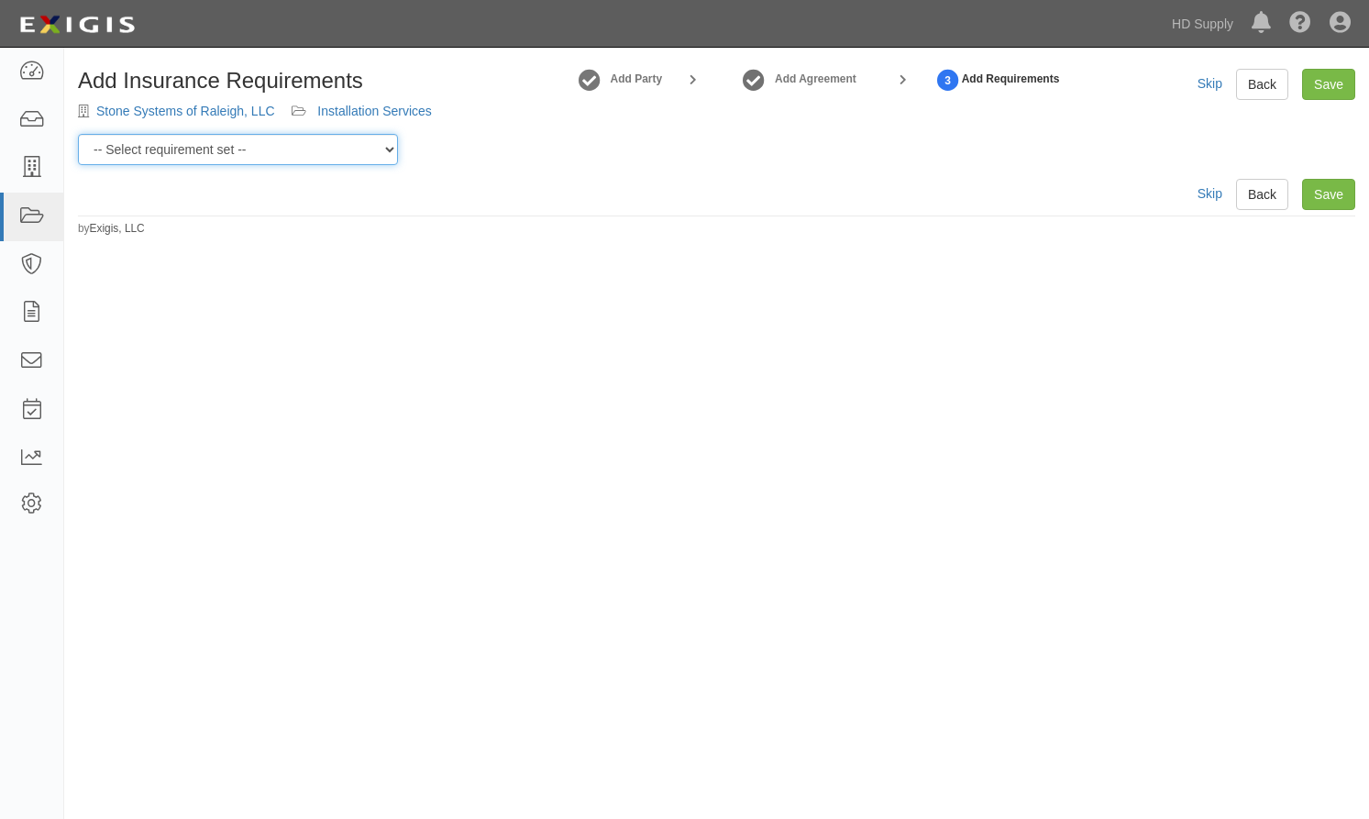
click at [281, 146] on select "-- Select requirement set -- Risk Tier Custom Risk Tier II Risk Tier II (Produc…" at bounding box center [238, 149] width 320 height 31
click at [78, 134] on select "-- Select requirement set -- Risk Tier Custom Risk Tier II Risk Tier II (Produc…" at bounding box center [238, 149] width 320 height 31
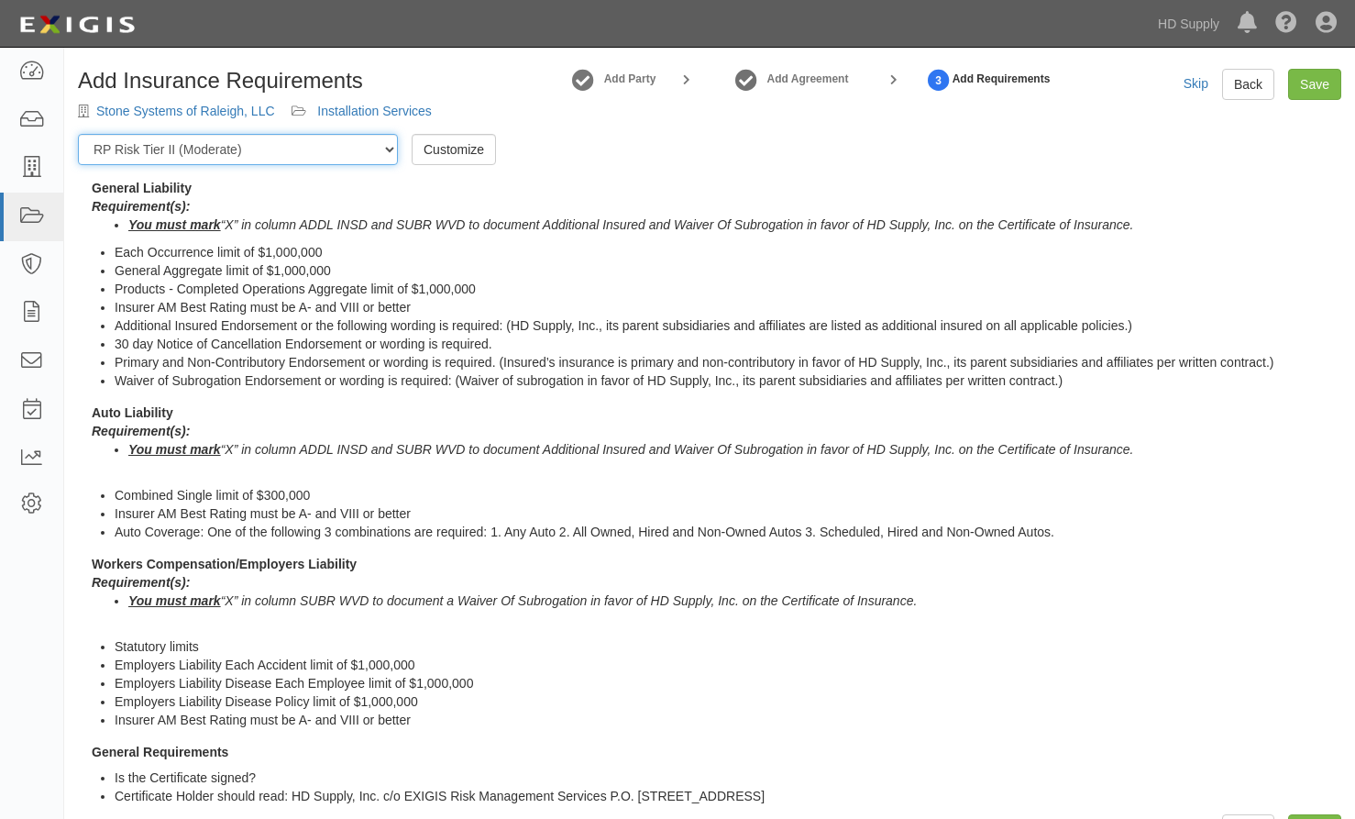
click at [314, 149] on select "-- Select requirement set -- Risk Tier Custom Risk Tier II Risk Tier II (Produc…" at bounding box center [238, 149] width 320 height 31
select select "46715"
click at [78, 134] on select "-- Select requirement set -- Risk Tier Custom Risk Tier II Risk Tier II (Produc…" at bounding box center [238, 149] width 320 height 31
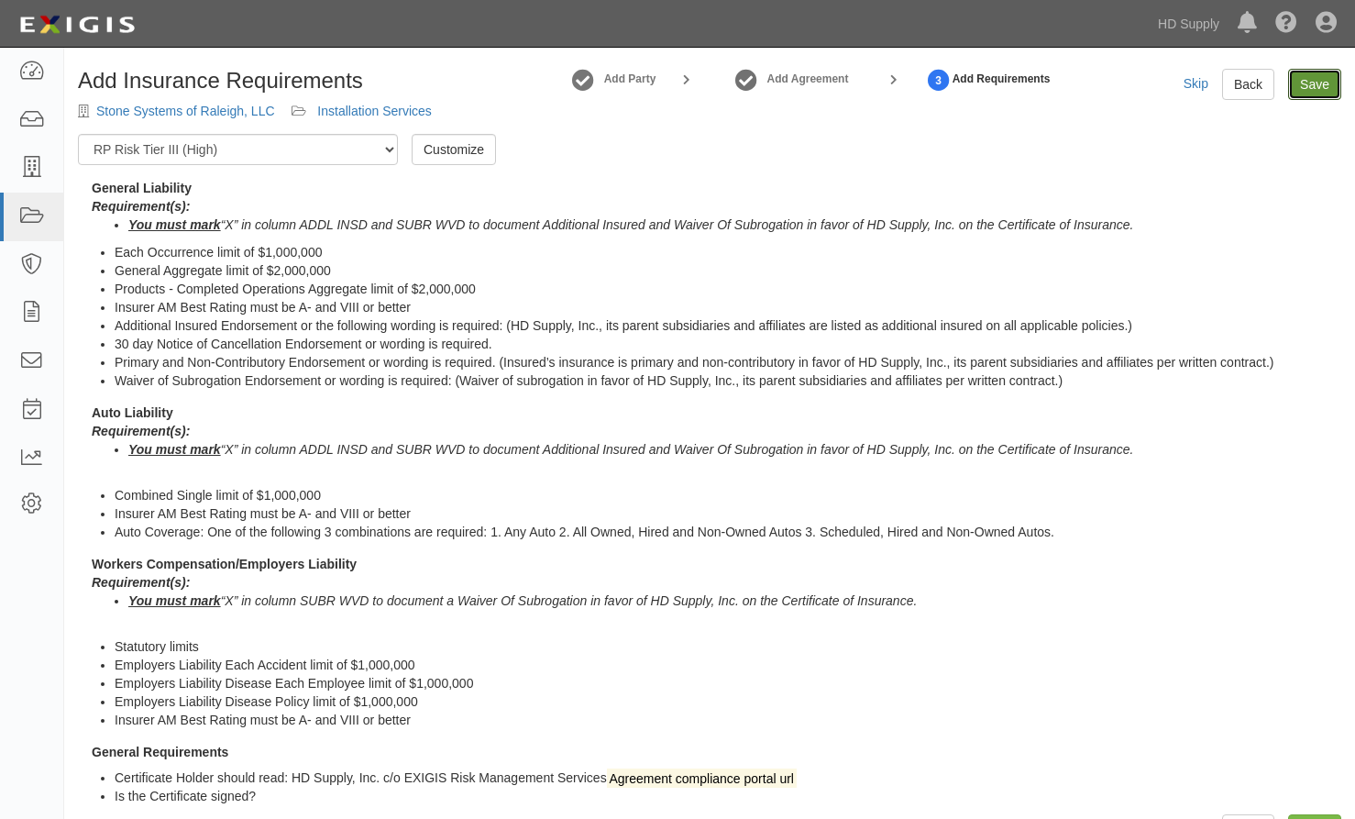
click at [1302, 79] on link "Save" at bounding box center [1314, 84] width 53 height 31
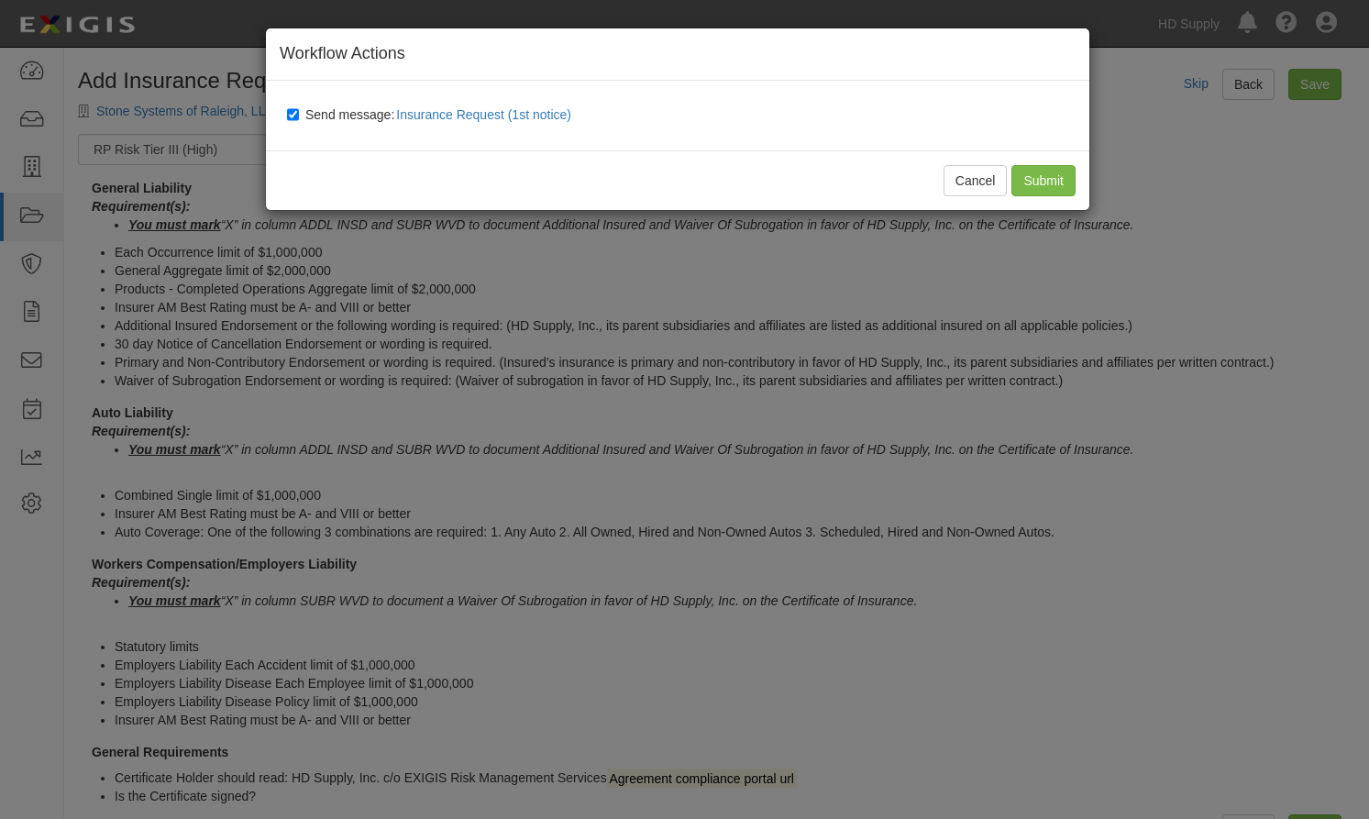
click at [301, 109] on label "Send message: Insurance Request (1st notice)" at bounding box center [433, 116] width 292 height 24
click at [299, 109] on input "Send message: Insurance Request (1st notice)" at bounding box center [293, 114] width 12 height 15
checkbox input "false"
click at [1059, 180] on input "Submit" at bounding box center [1043, 180] width 64 height 31
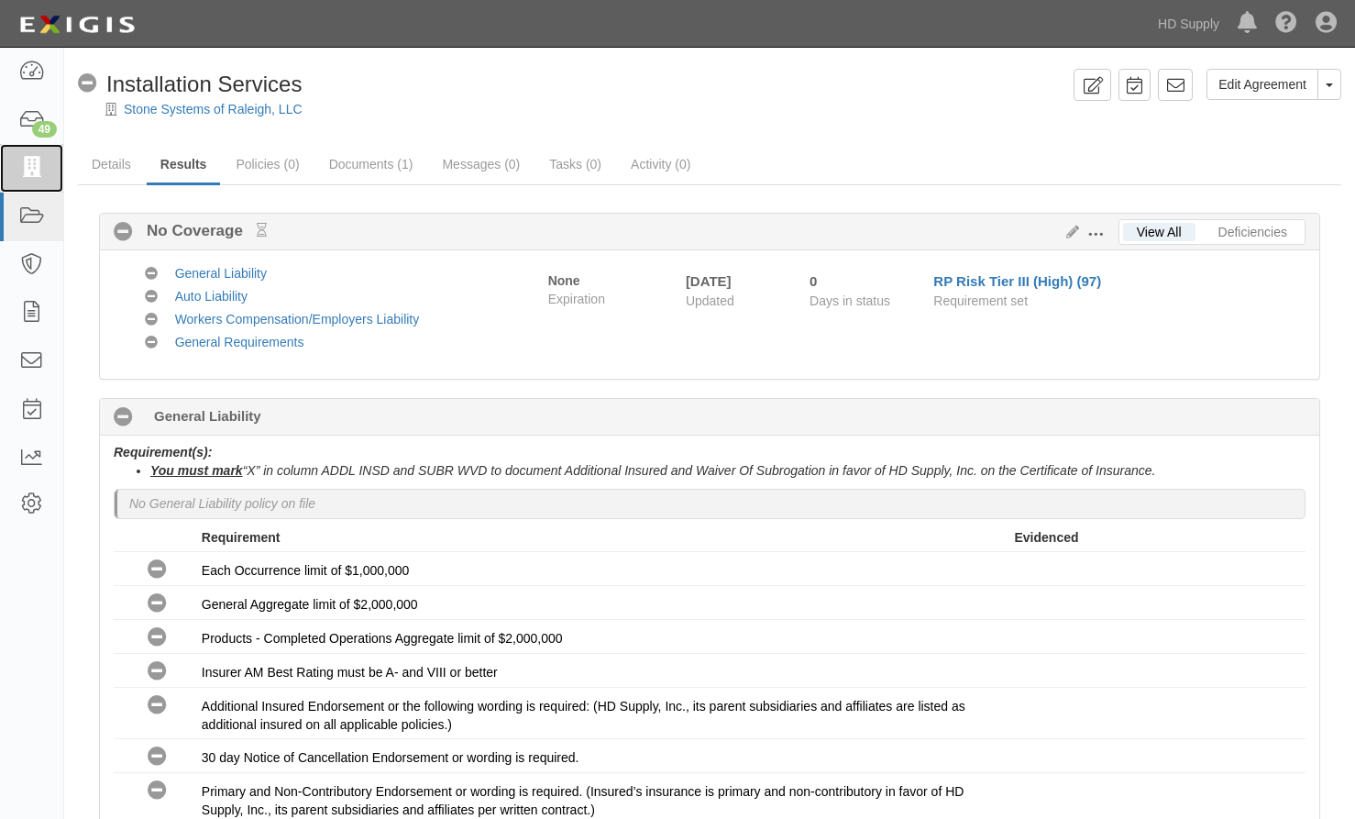
click at [25, 160] on icon at bounding box center [31, 168] width 26 height 21
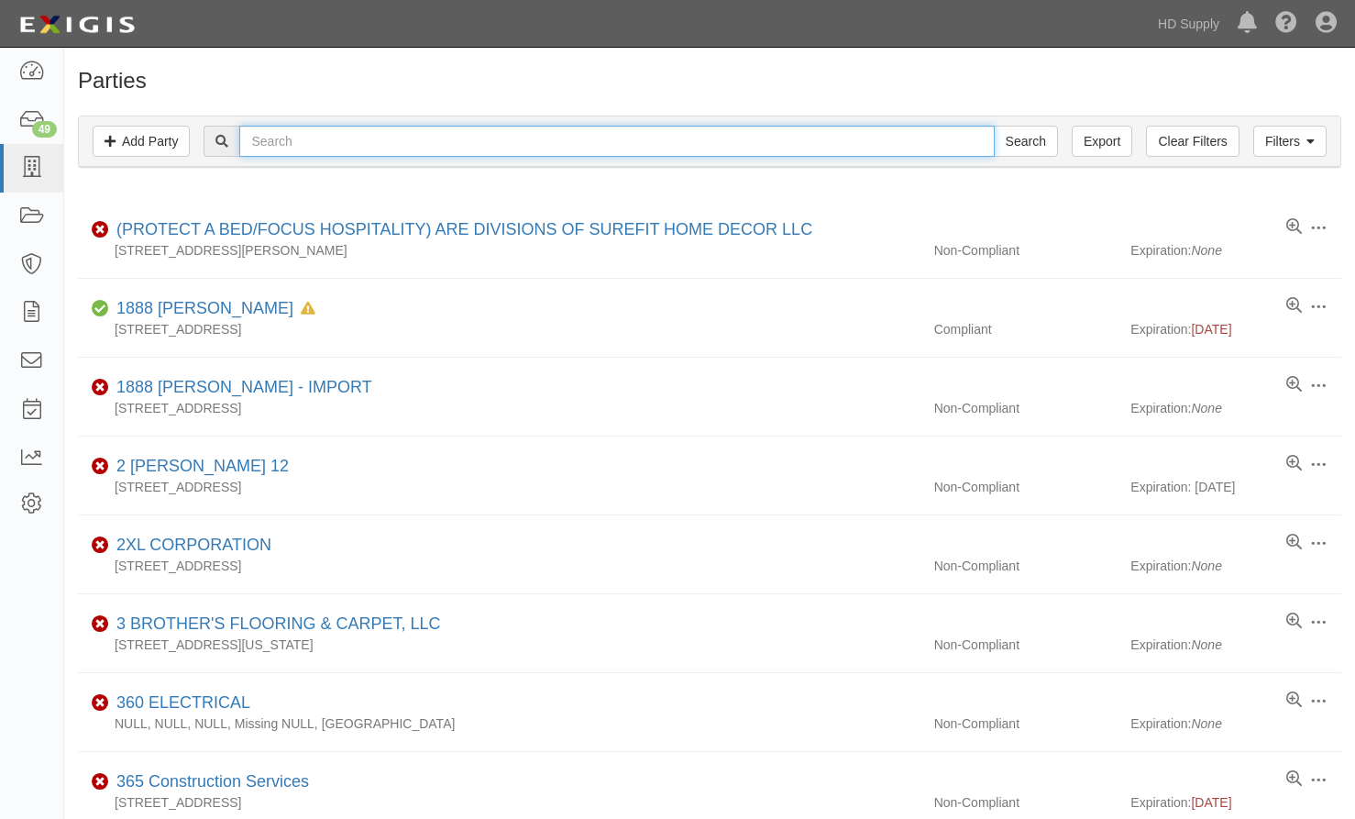
click at [290, 147] on input "text" at bounding box center [616, 141] width 755 height 31
drag, startPoint x: 290, startPoint y: 149, endPoint x: 303, endPoint y: 109, distance: 41.8
click at [303, 109] on div "Filters Add Party Clear Filters Export Search Filters Compliance Status Complia…" at bounding box center [709, 144] width 1291 height 84
paste input "[PERSON_NAME] CARPET SALES & SERVICES, INC."
type input "[PERSON_NAME] CARPET SALES & SERVICES, INC."
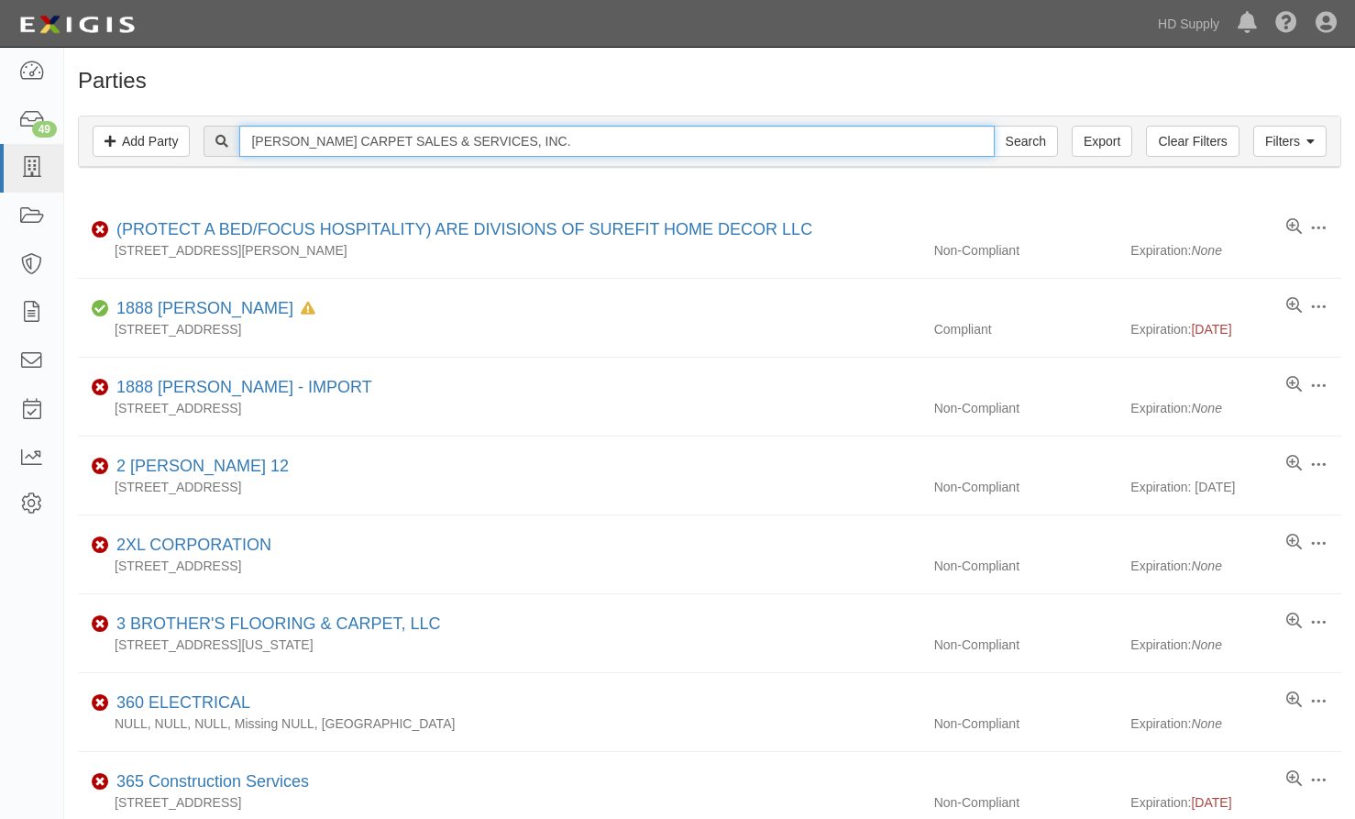
click at [994, 126] on input "Search" at bounding box center [1026, 141] width 64 height 31
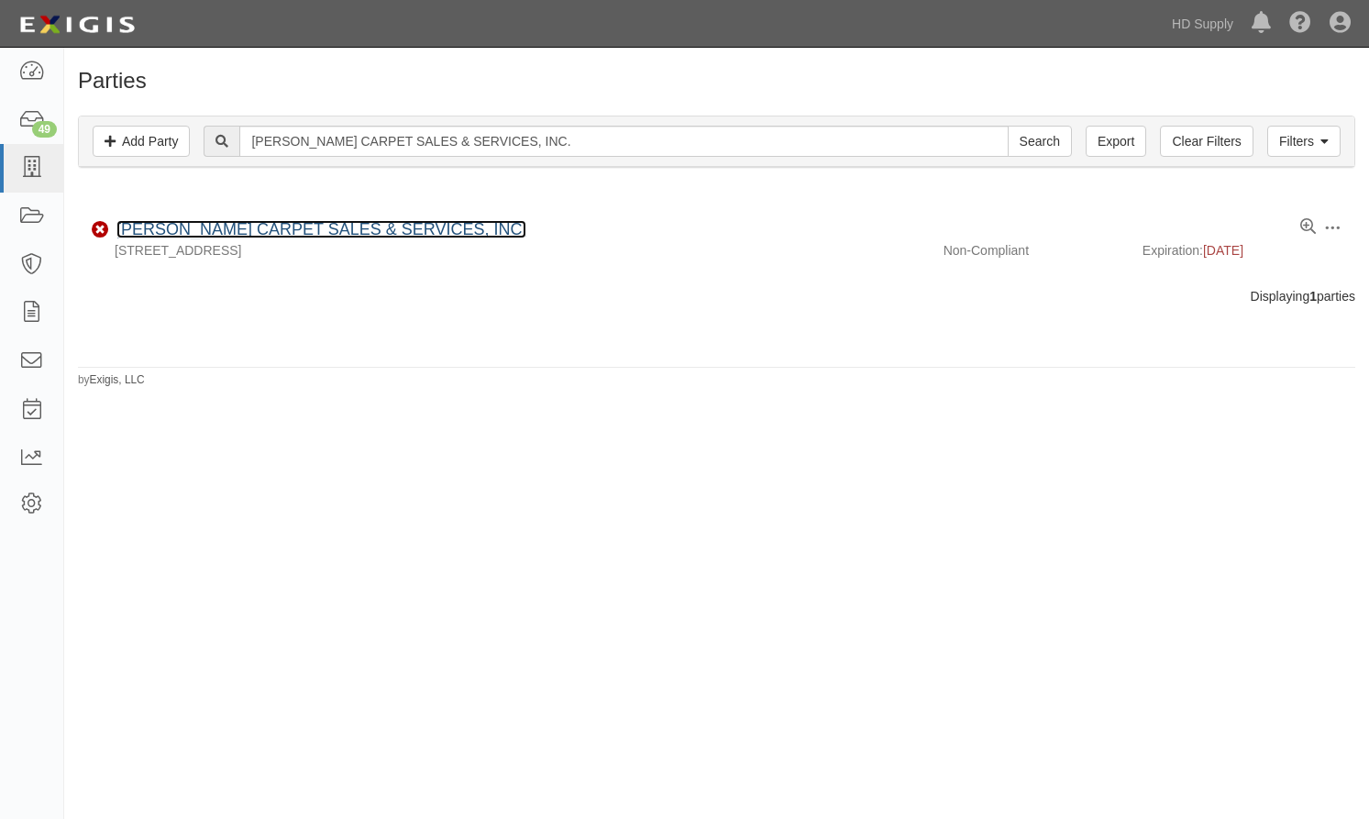
click at [257, 221] on link "[PERSON_NAME] CARPET SALES & SERVICES, INC." at bounding box center [321, 229] width 410 height 18
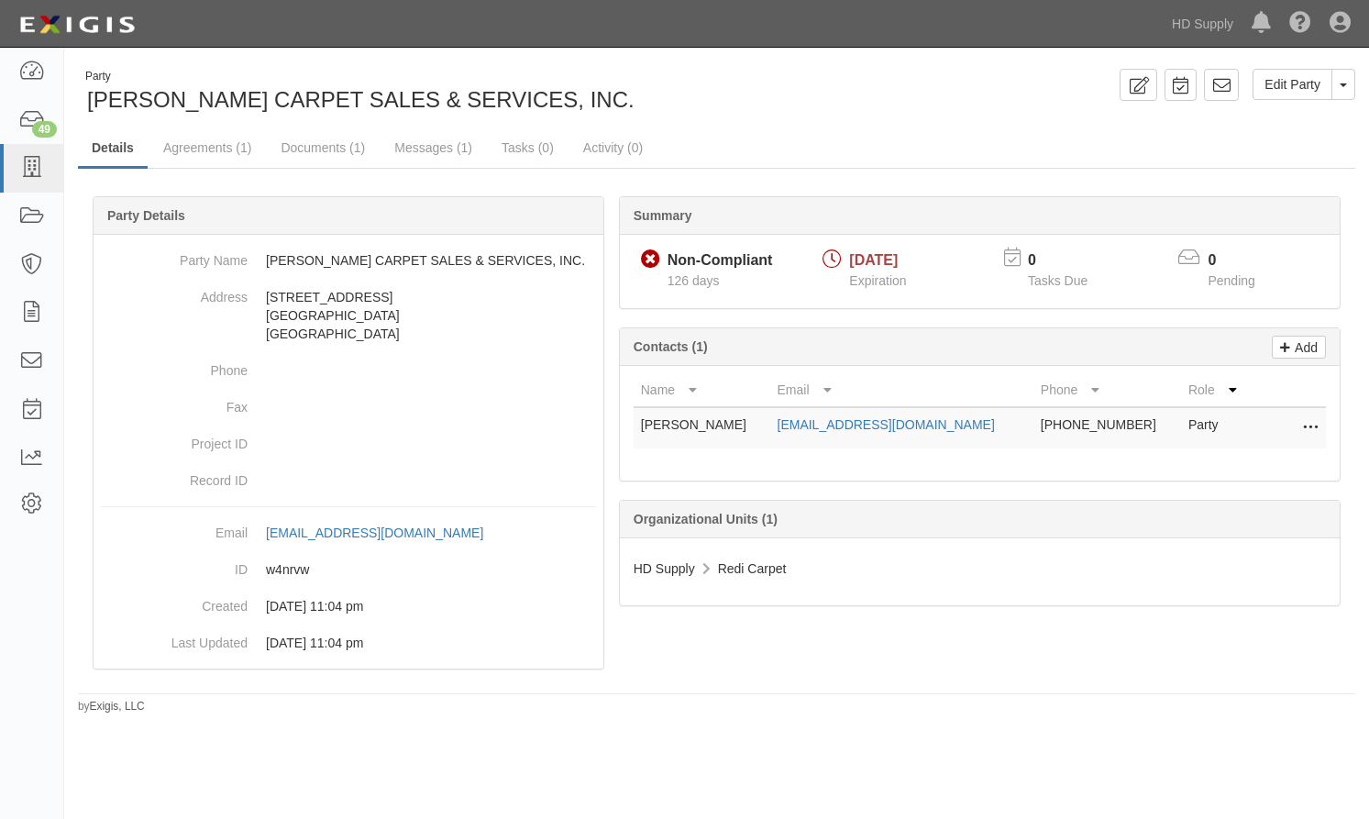
click at [932, 782] on div "Party [PERSON_NAME] CARPET SALES & SERVICES, INC. Edit Party Toggle Party Dropd…" at bounding box center [684, 423] width 1369 height 737
